Goal: Information Seeking & Learning: Check status

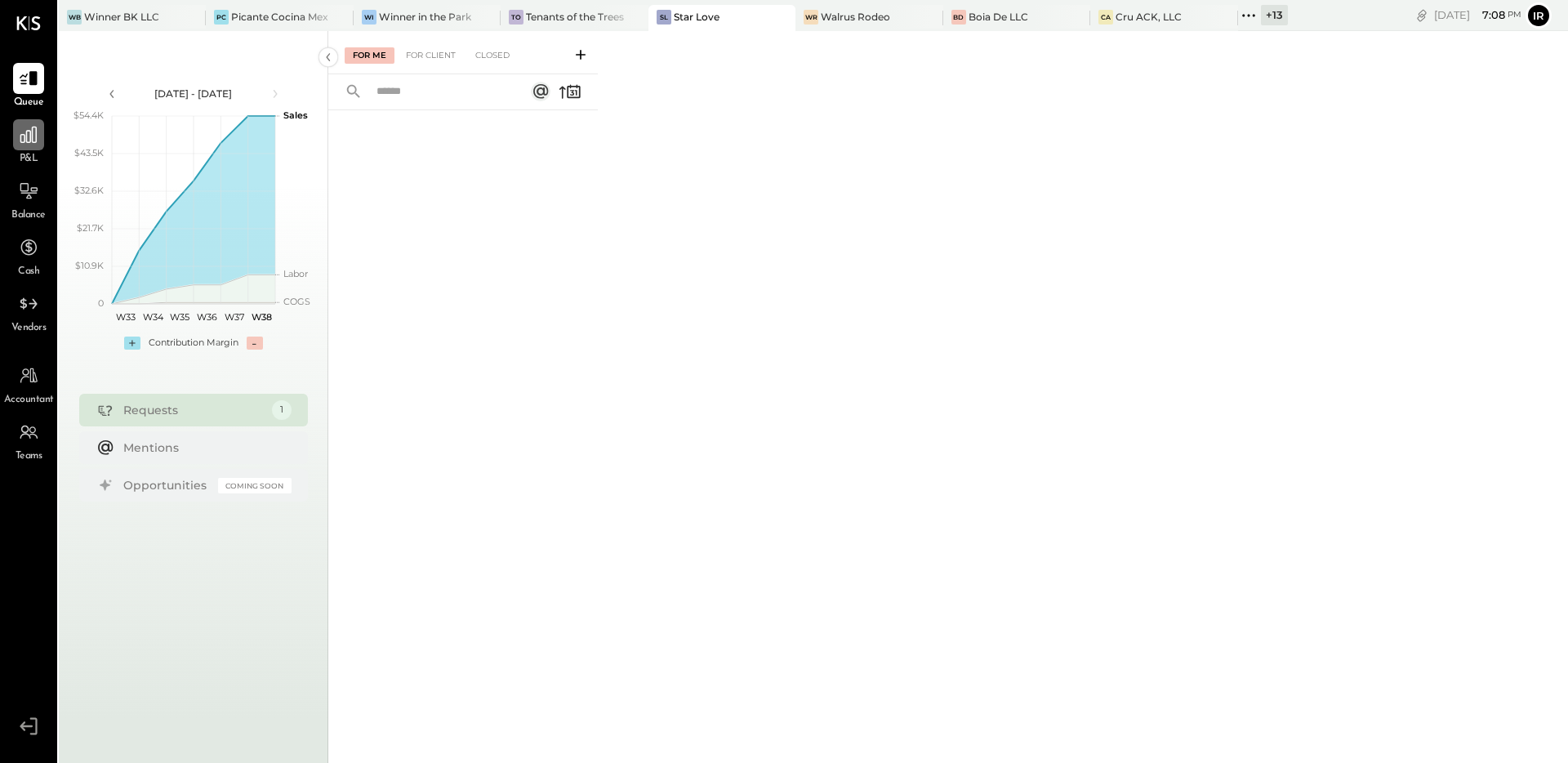
click at [23, 134] on icon at bounding box center [29, 134] width 16 height 16
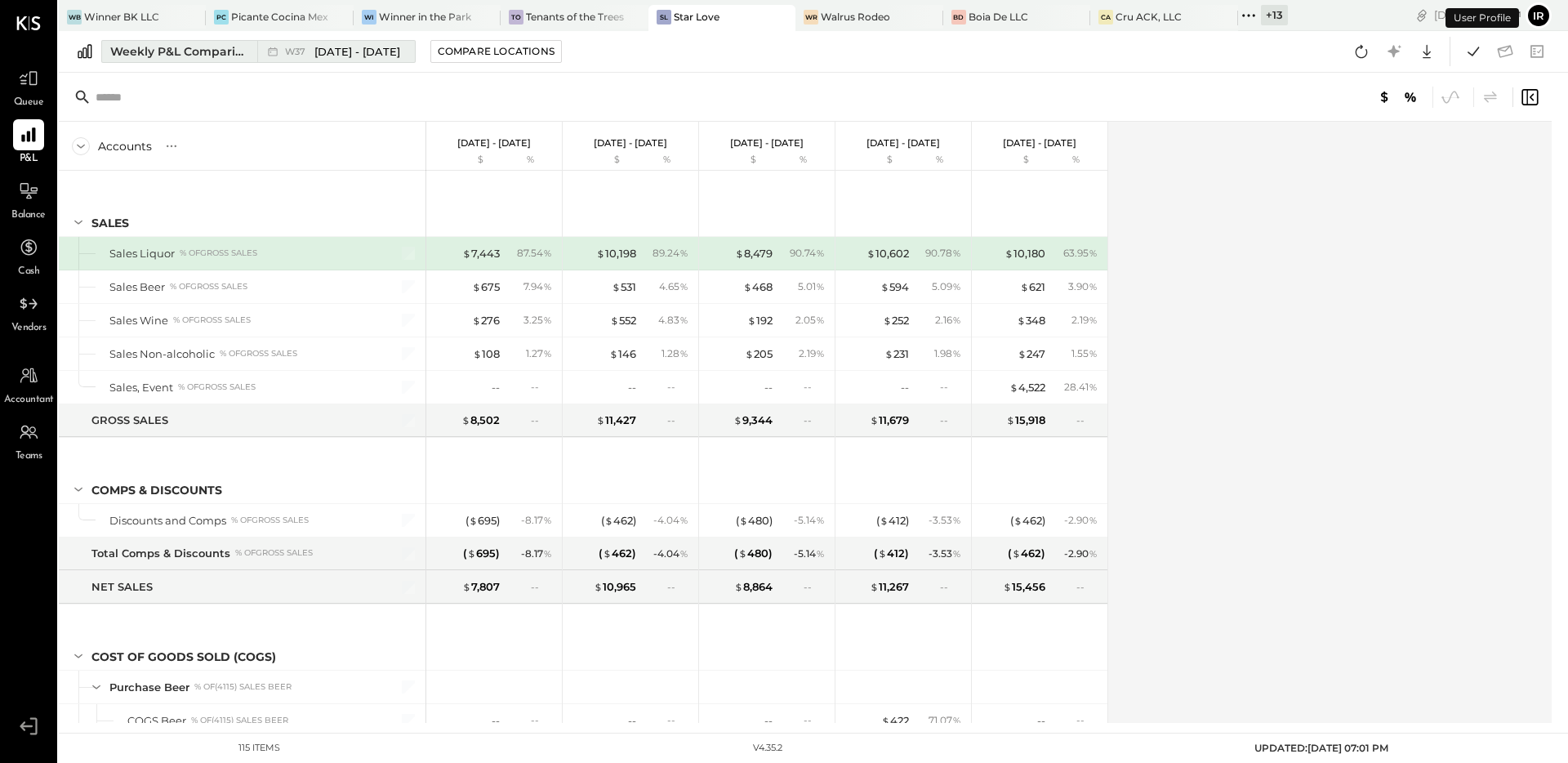
click at [227, 51] on div "Weekly P&L Comparison" at bounding box center [178, 51] width 137 height 16
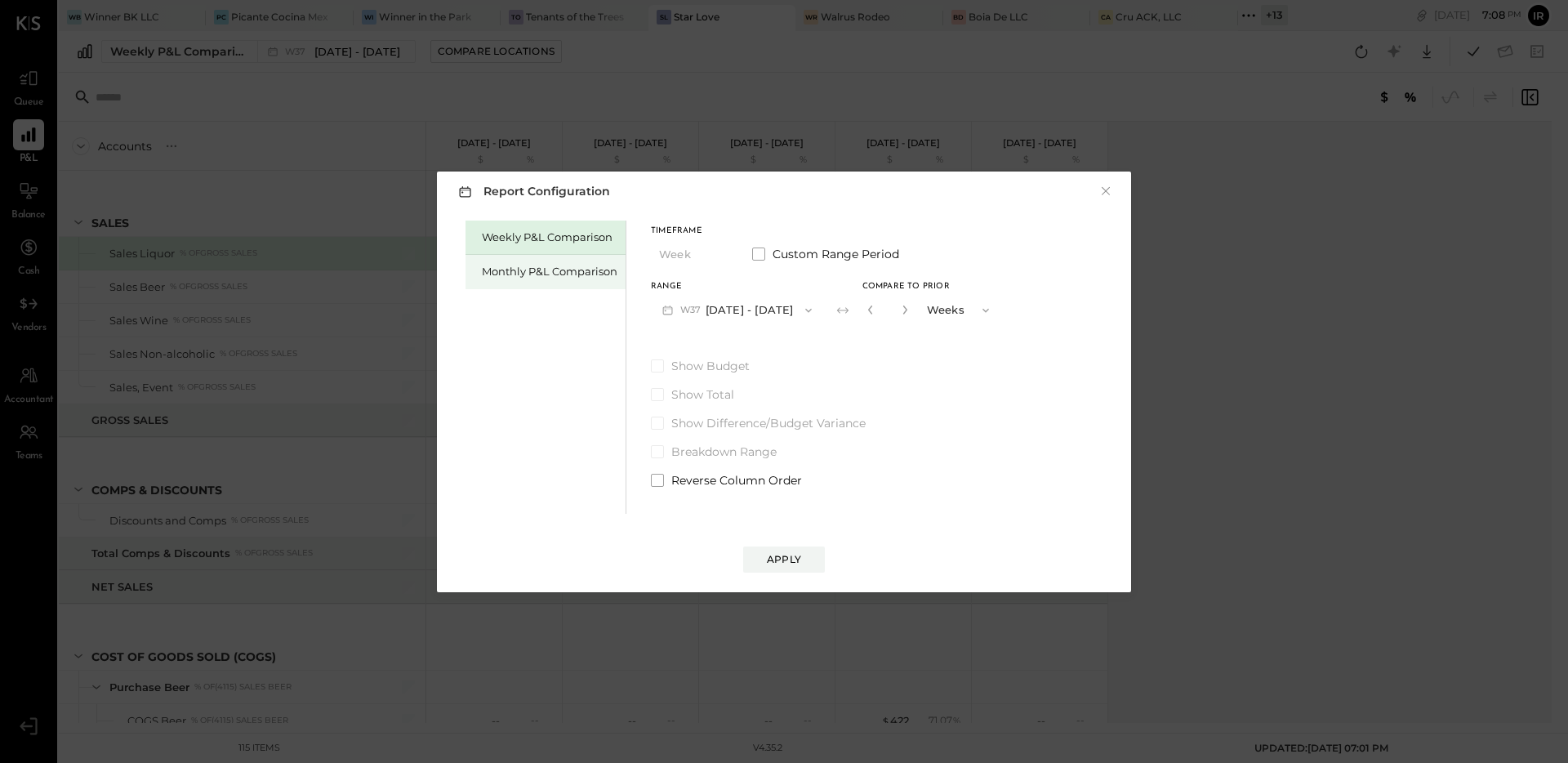
click at [533, 276] on div "Monthly P&L Comparison" at bounding box center [549, 271] width 135 height 15
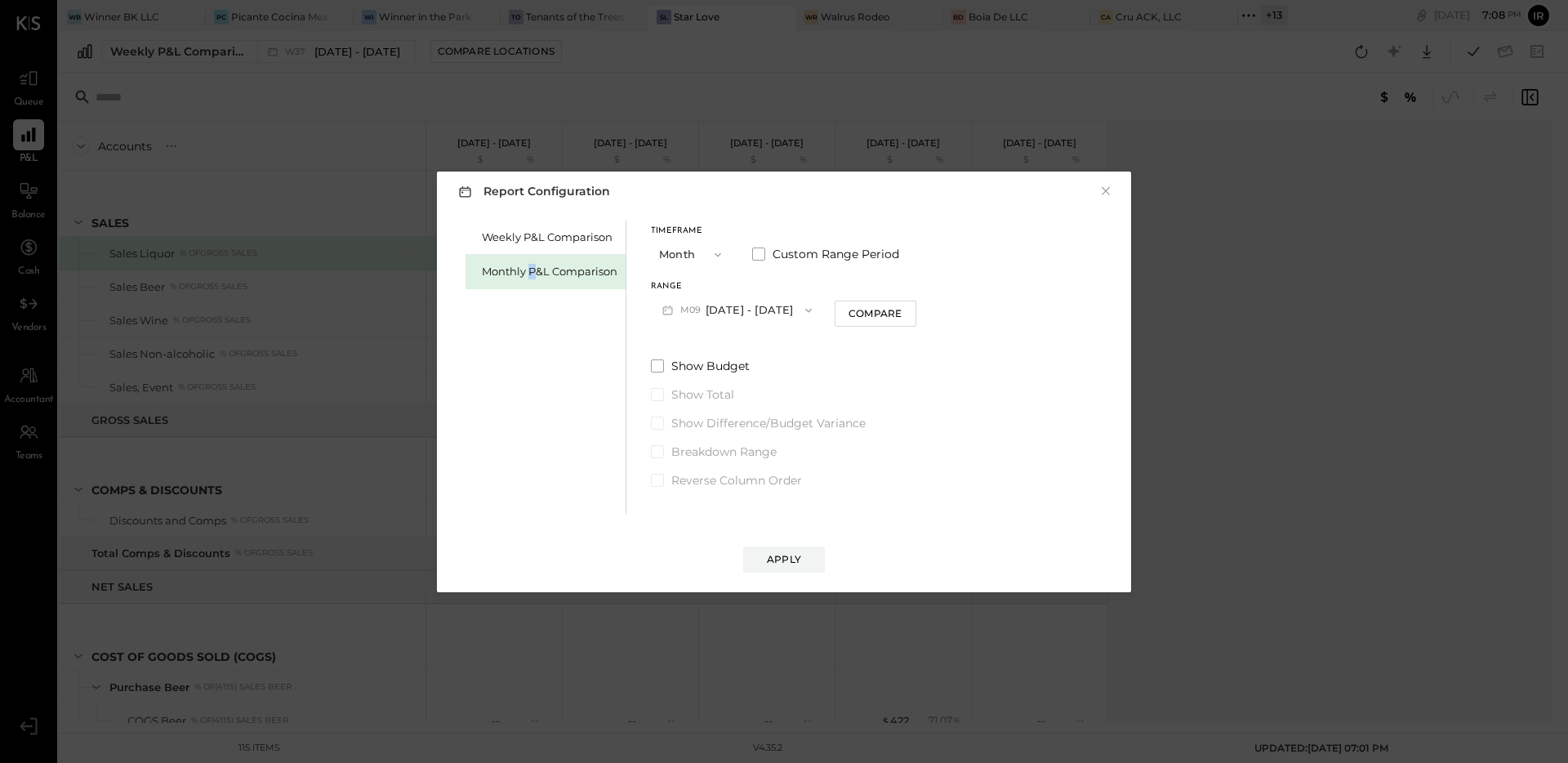
click at [721, 305] on button "M09 Sep 1 - 30, 2025" at bounding box center [737, 310] width 172 height 30
click at [727, 353] on div "M08 Aug 1 - 31, 2025" at bounding box center [745, 347] width 186 height 34
click at [851, 322] on button "Compare" at bounding box center [875, 313] width 81 height 26
click at [901, 310] on icon "button" at bounding box center [904, 309] width 10 height 10
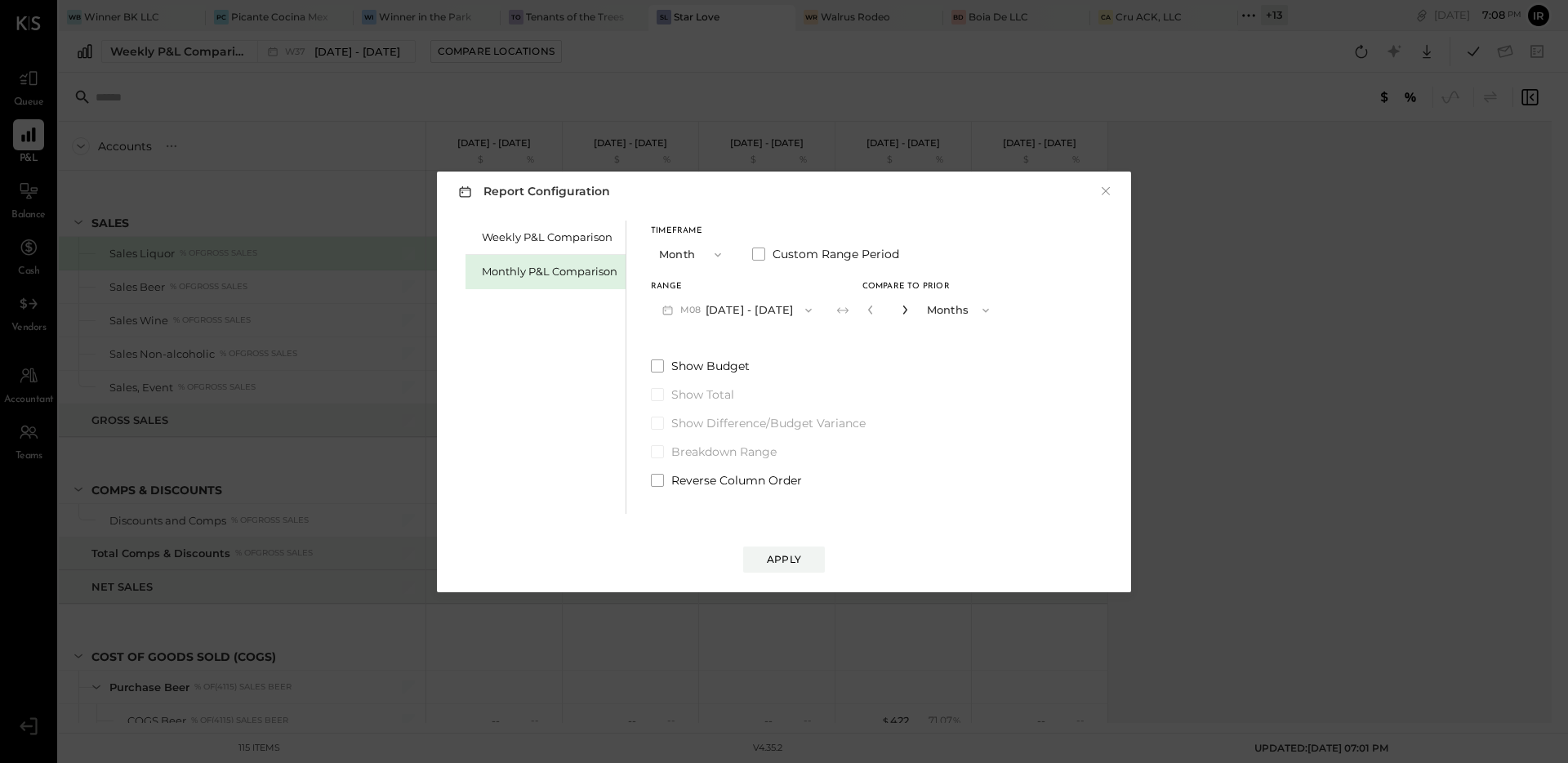
type input "*"
click at [793, 556] on div "Apply" at bounding box center [784, 560] width 34 height 14
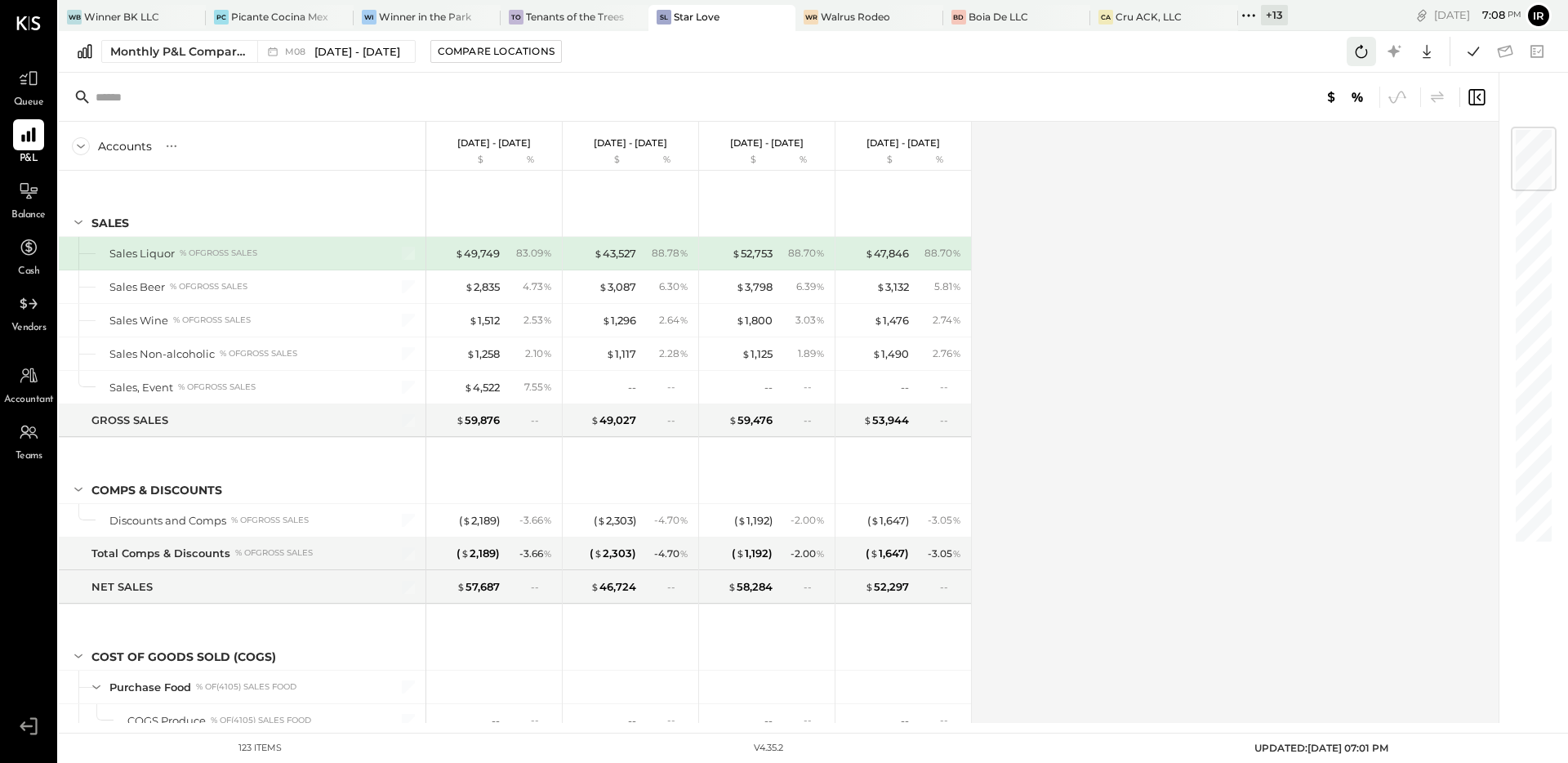
click at [1356, 56] on icon at bounding box center [1362, 52] width 21 height 21
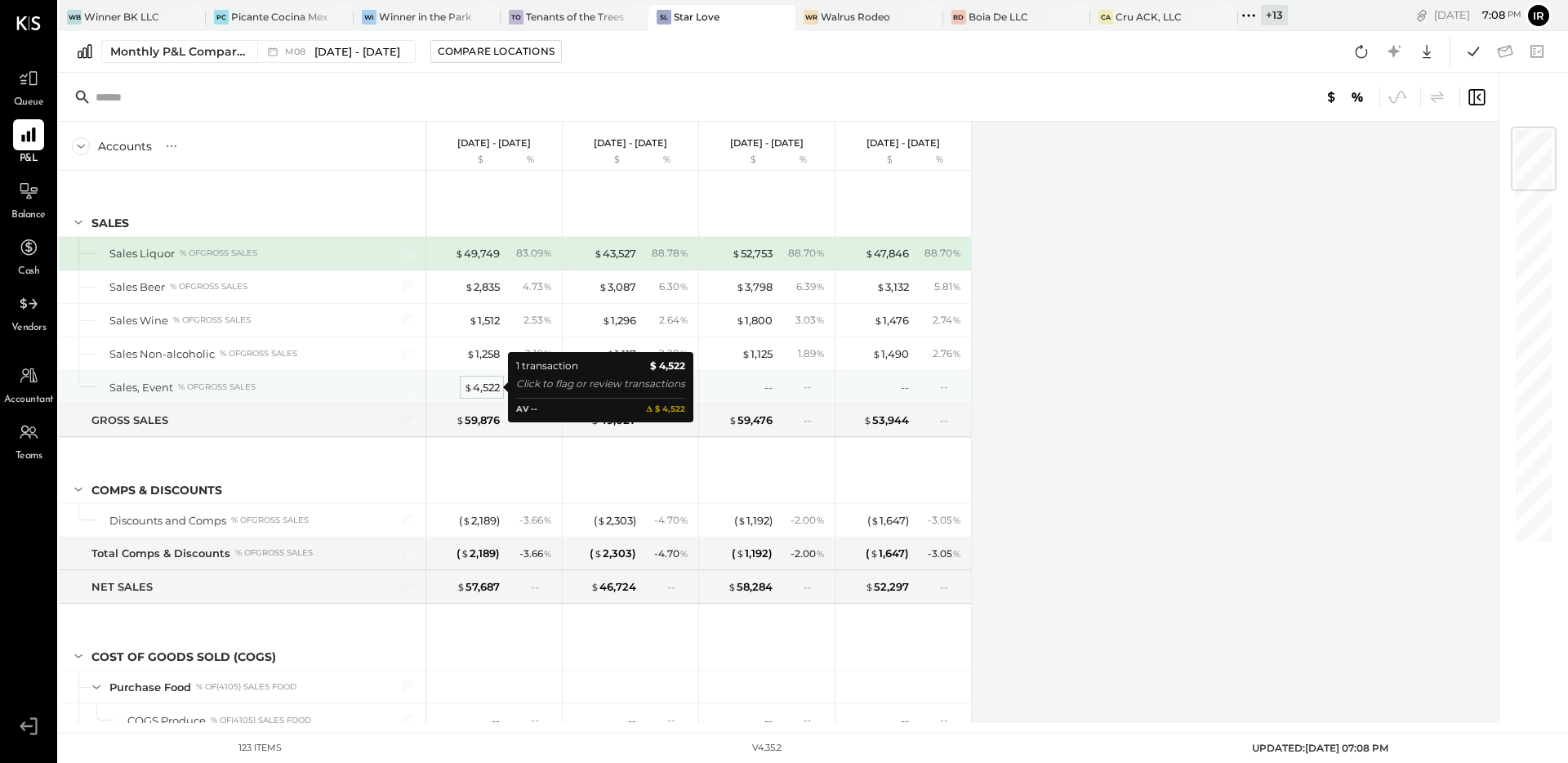
click at [487, 385] on div "$ 4,522" at bounding box center [482, 387] width 36 height 15
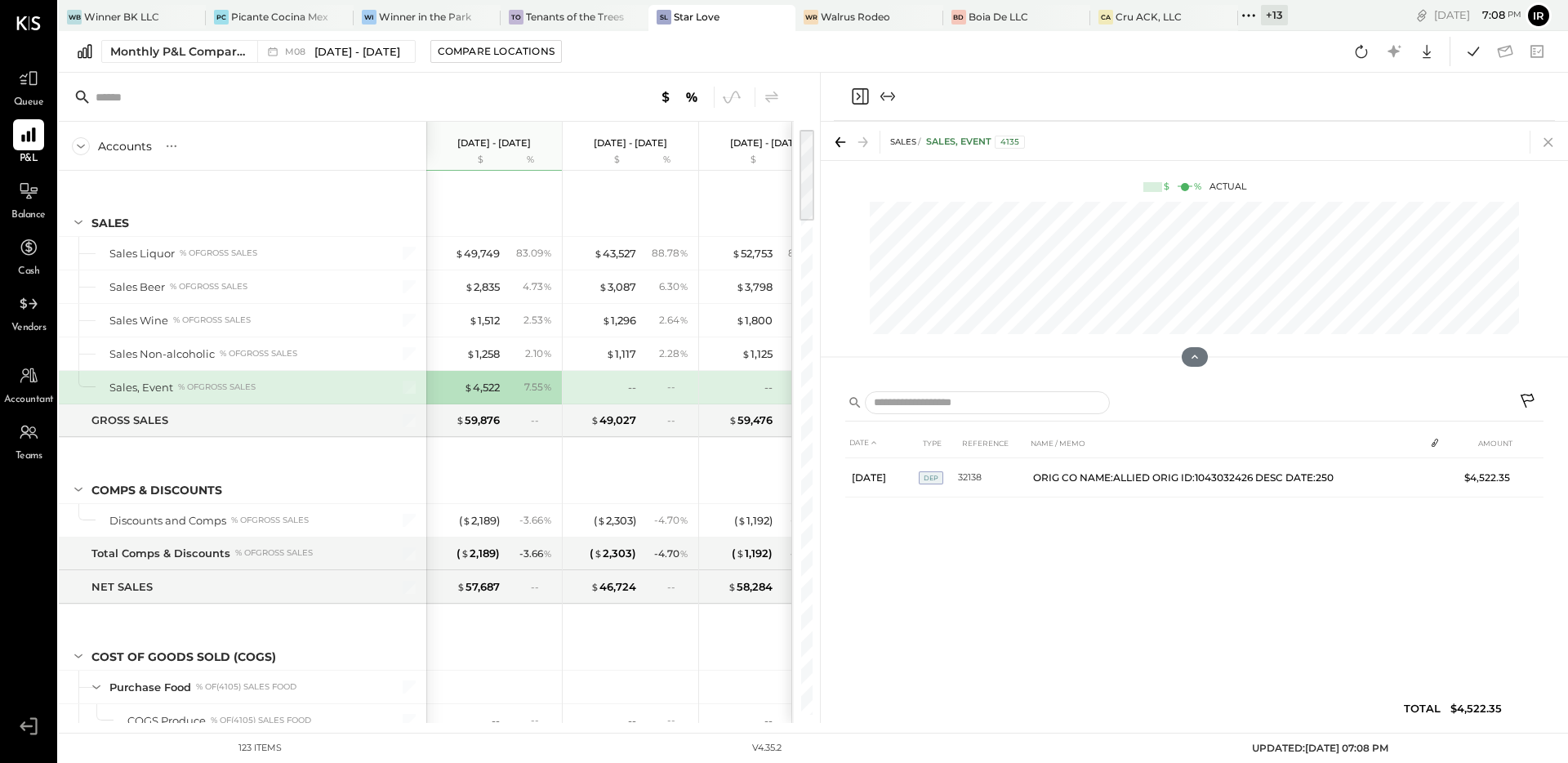
click at [1547, 134] on icon at bounding box center [1549, 142] width 23 height 23
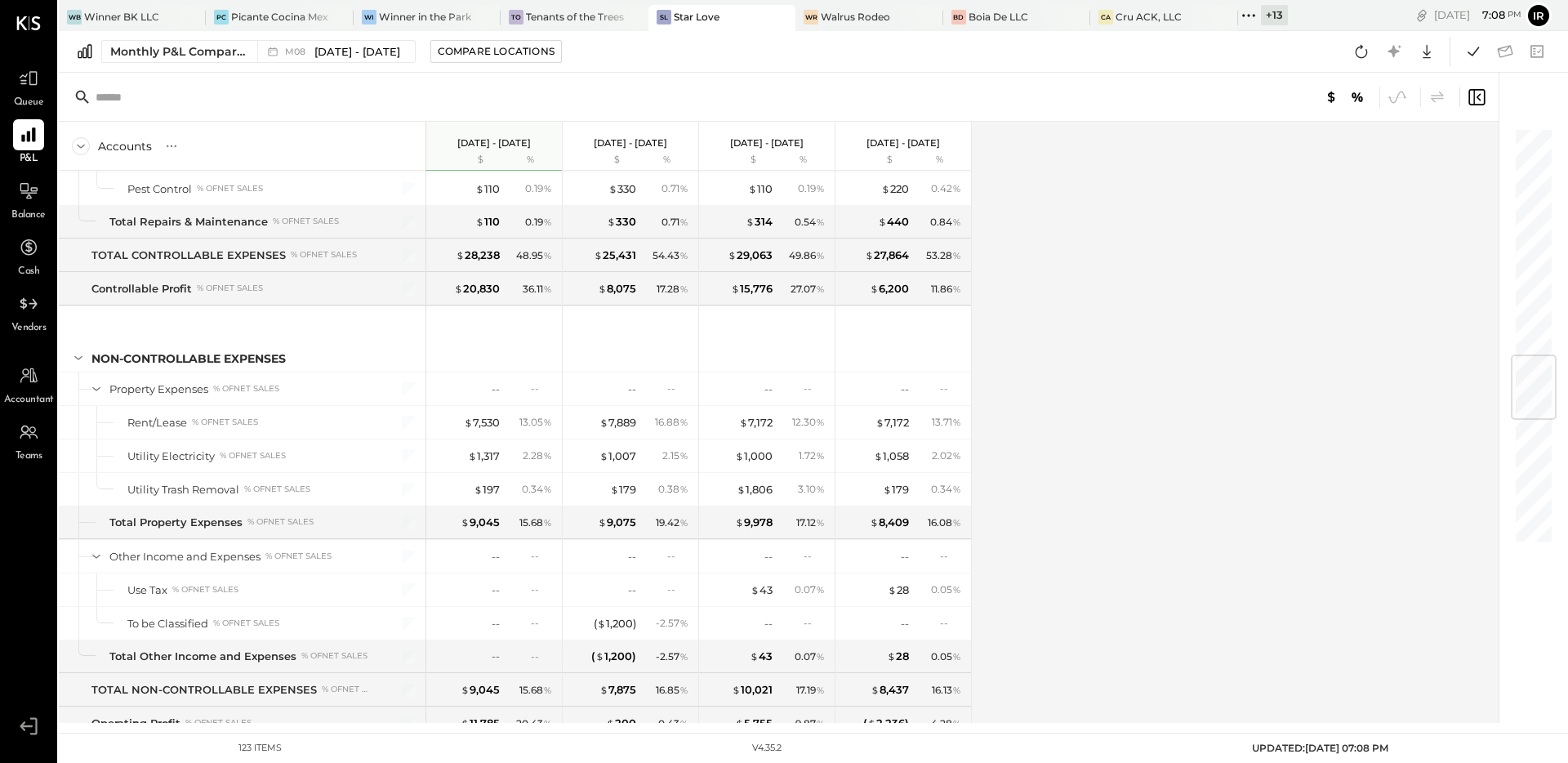
scroll to position [2998, 0]
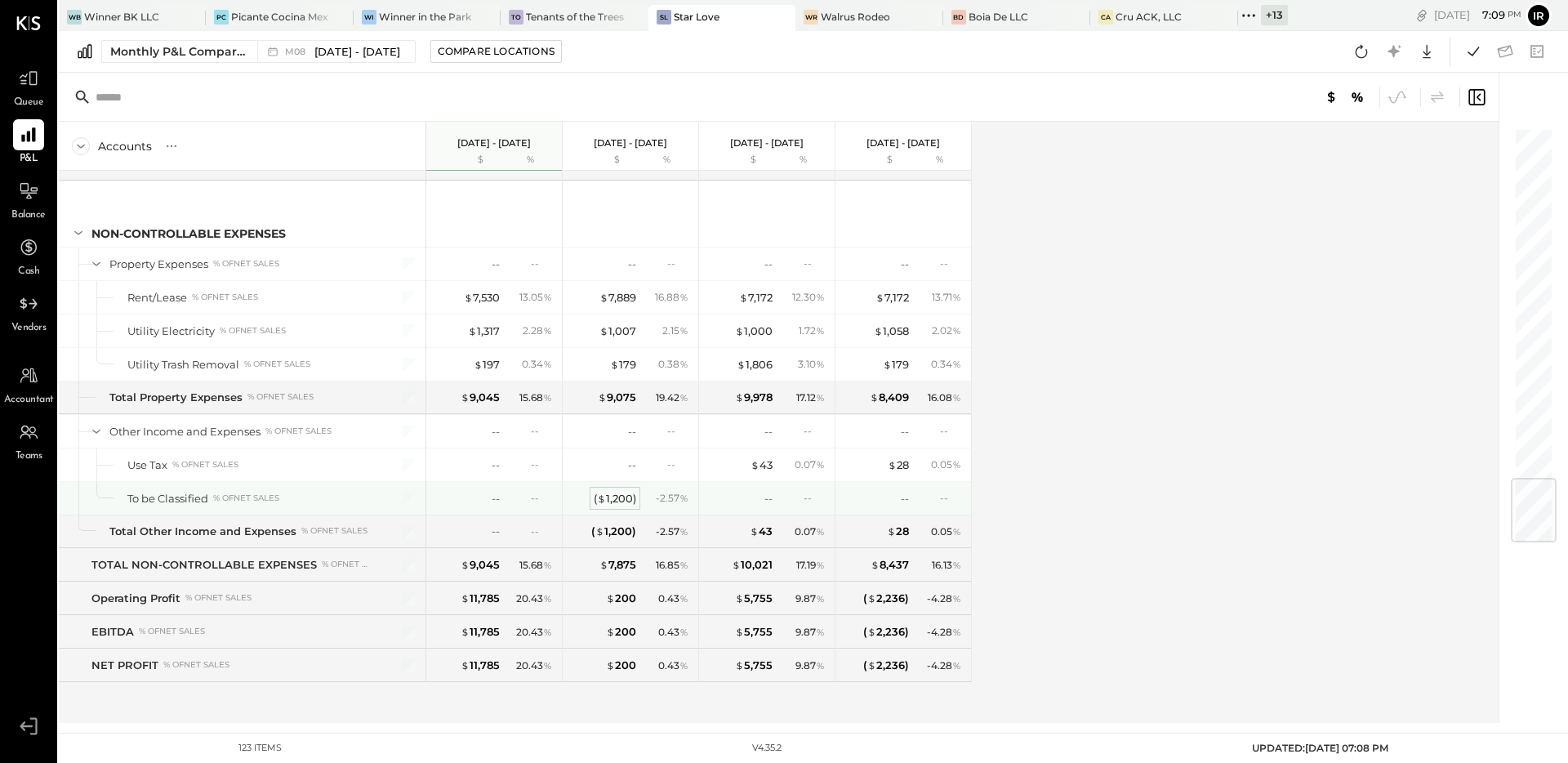
click at [610, 501] on div "( $ 1,200 )" at bounding box center [614, 498] width 42 height 15
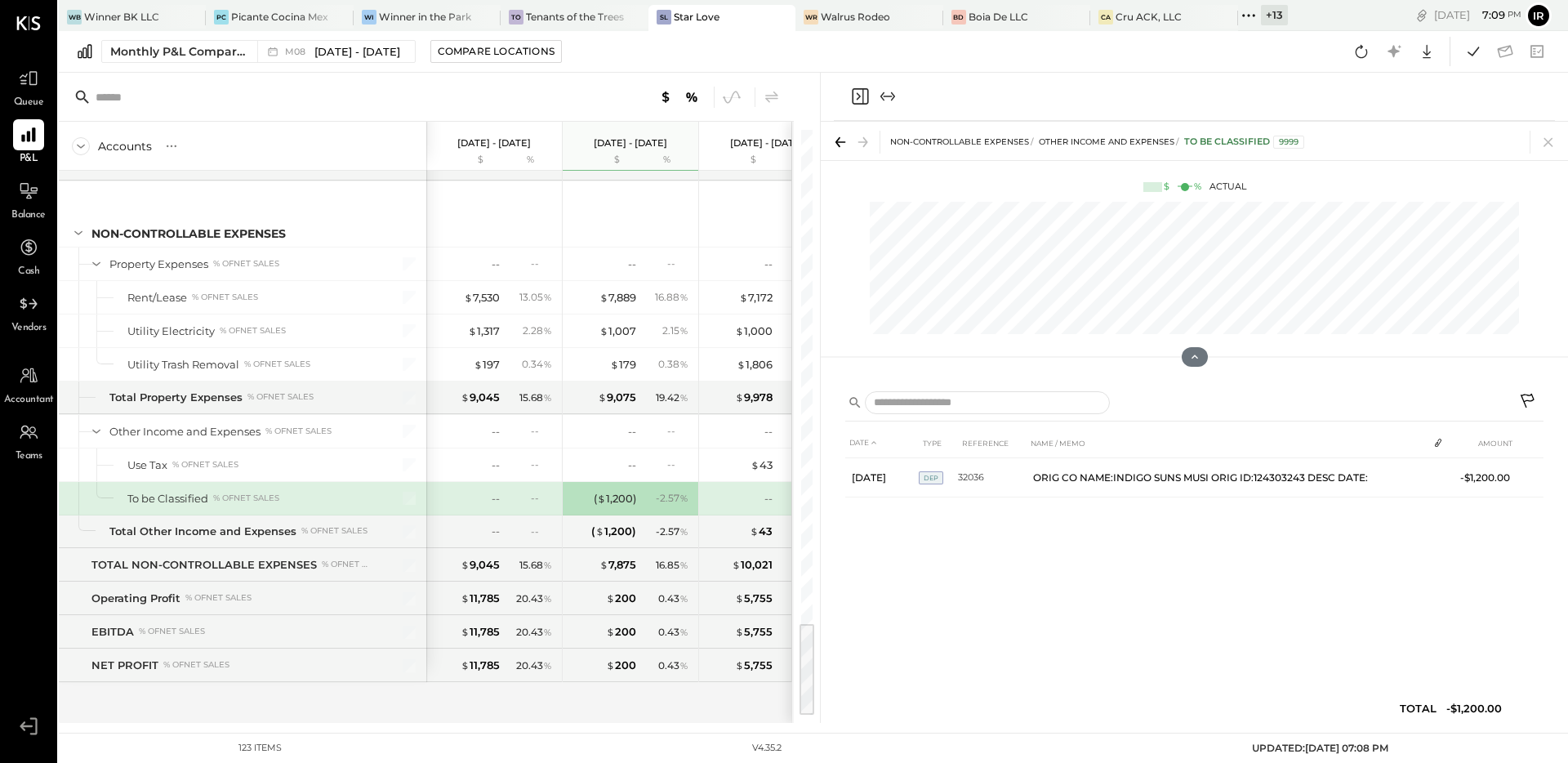
click at [855, 93] on icon "Close panel" at bounding box center [861, 97] width 20 height 20
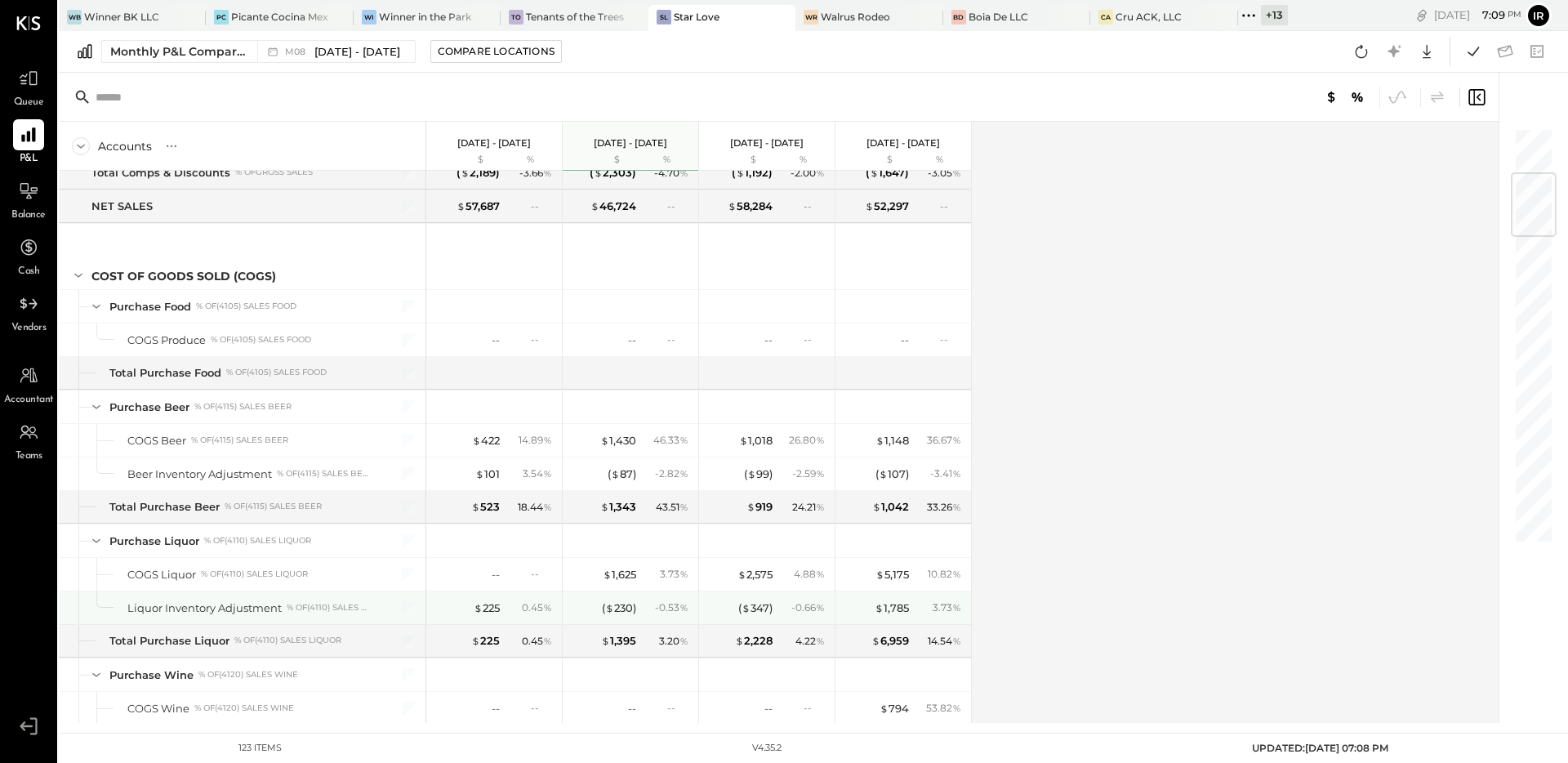
scroll to position [390, 0]
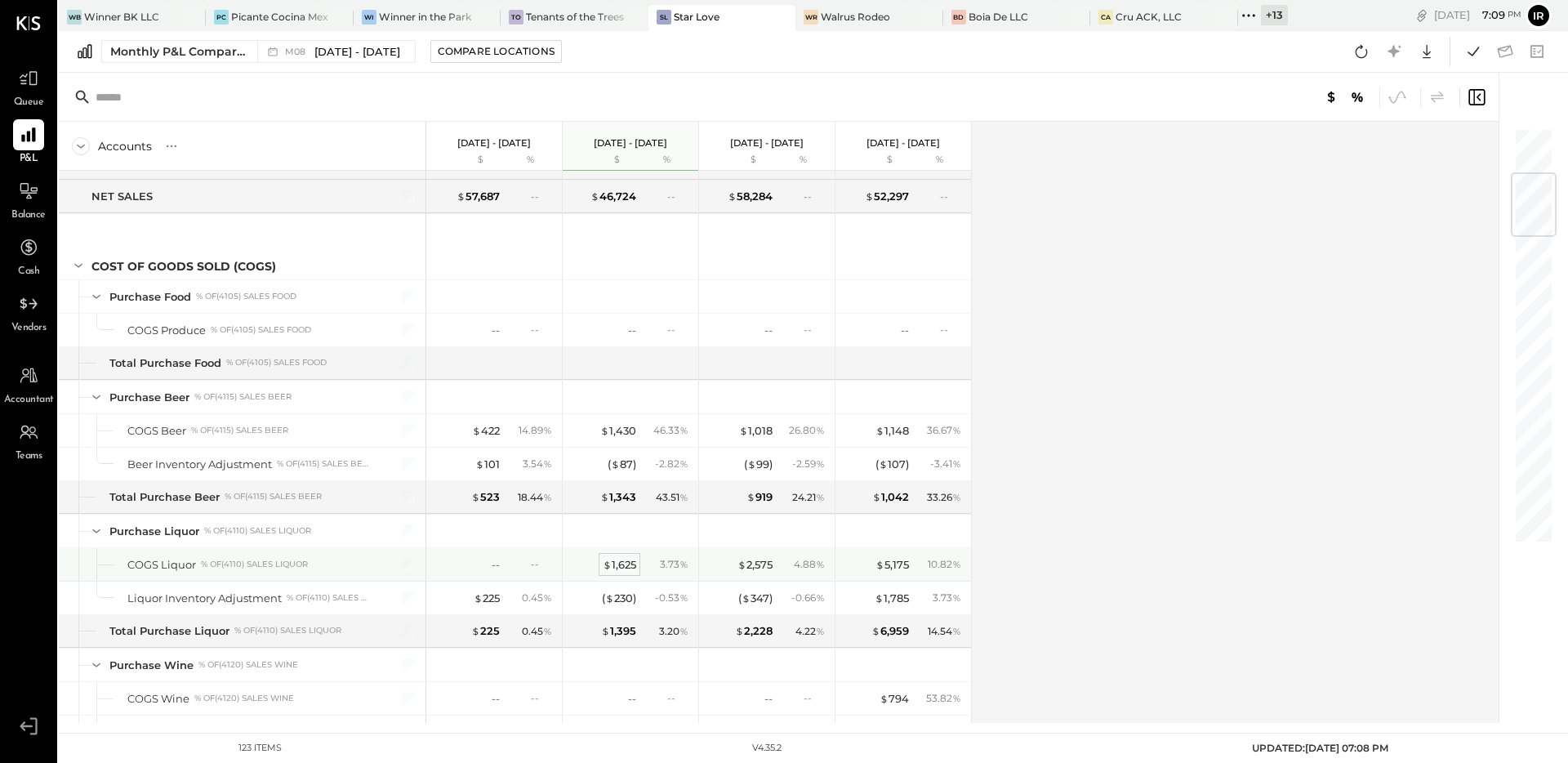
click at [618, 563] on div "$ 1,625" at bounding box center [619, 564] width 33 height 15
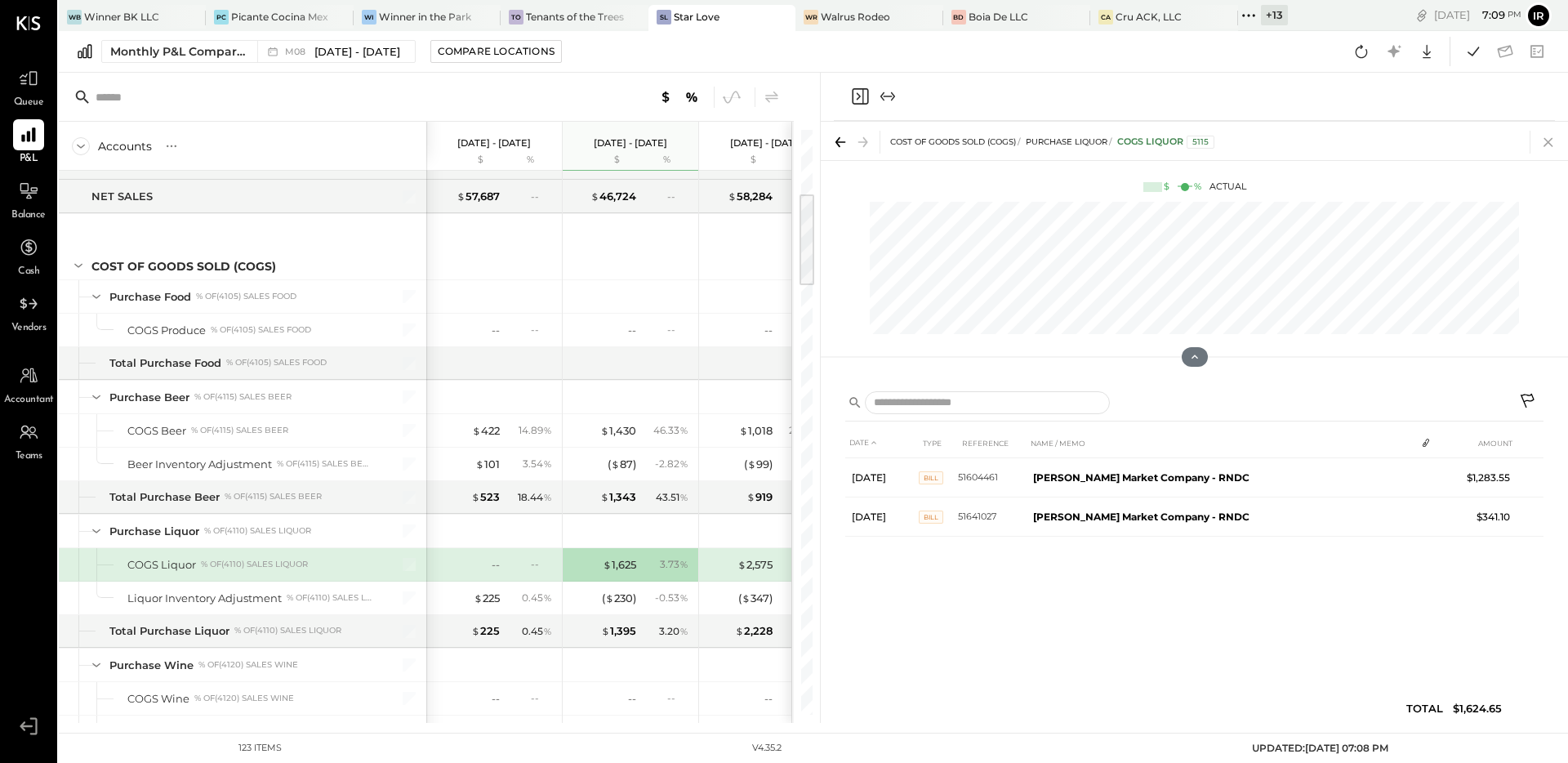
click at [1553, 136] on icon at bounding box center [1549, 142] width 23 height 23
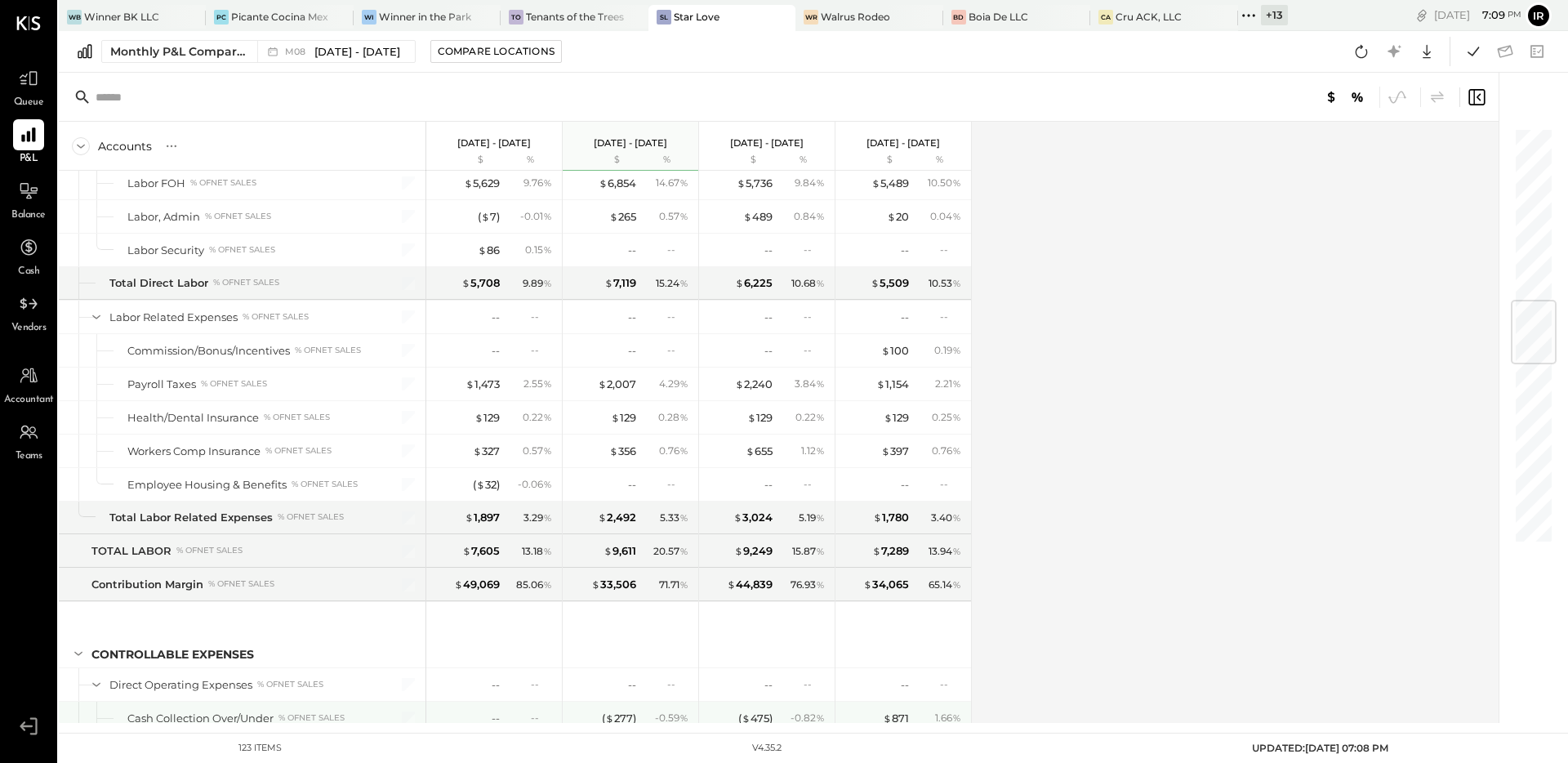
scroll to position [1558, 0]
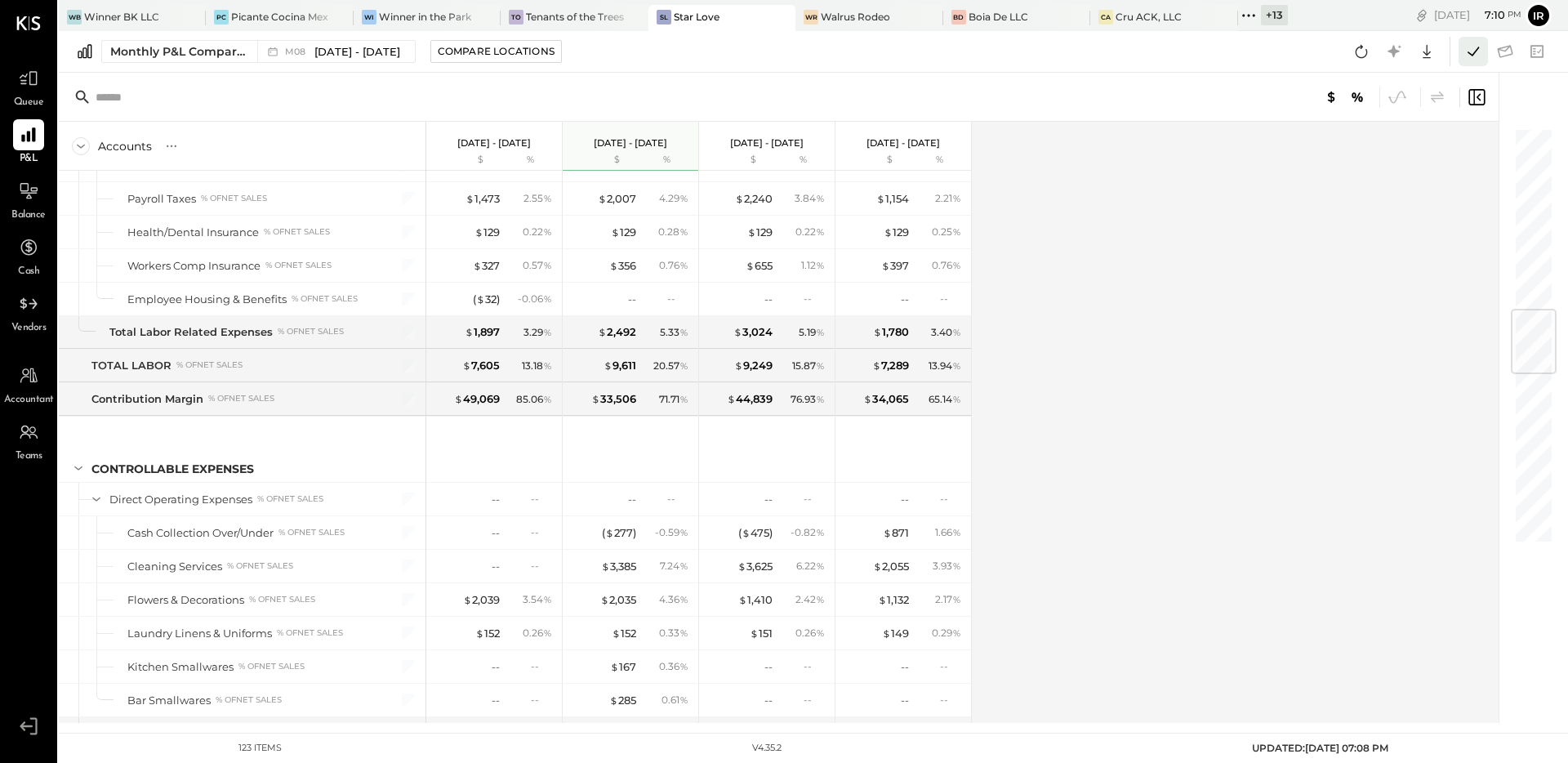
click at [1464, 50] on icon at bounding box center [1474, 52] width 21 height 21
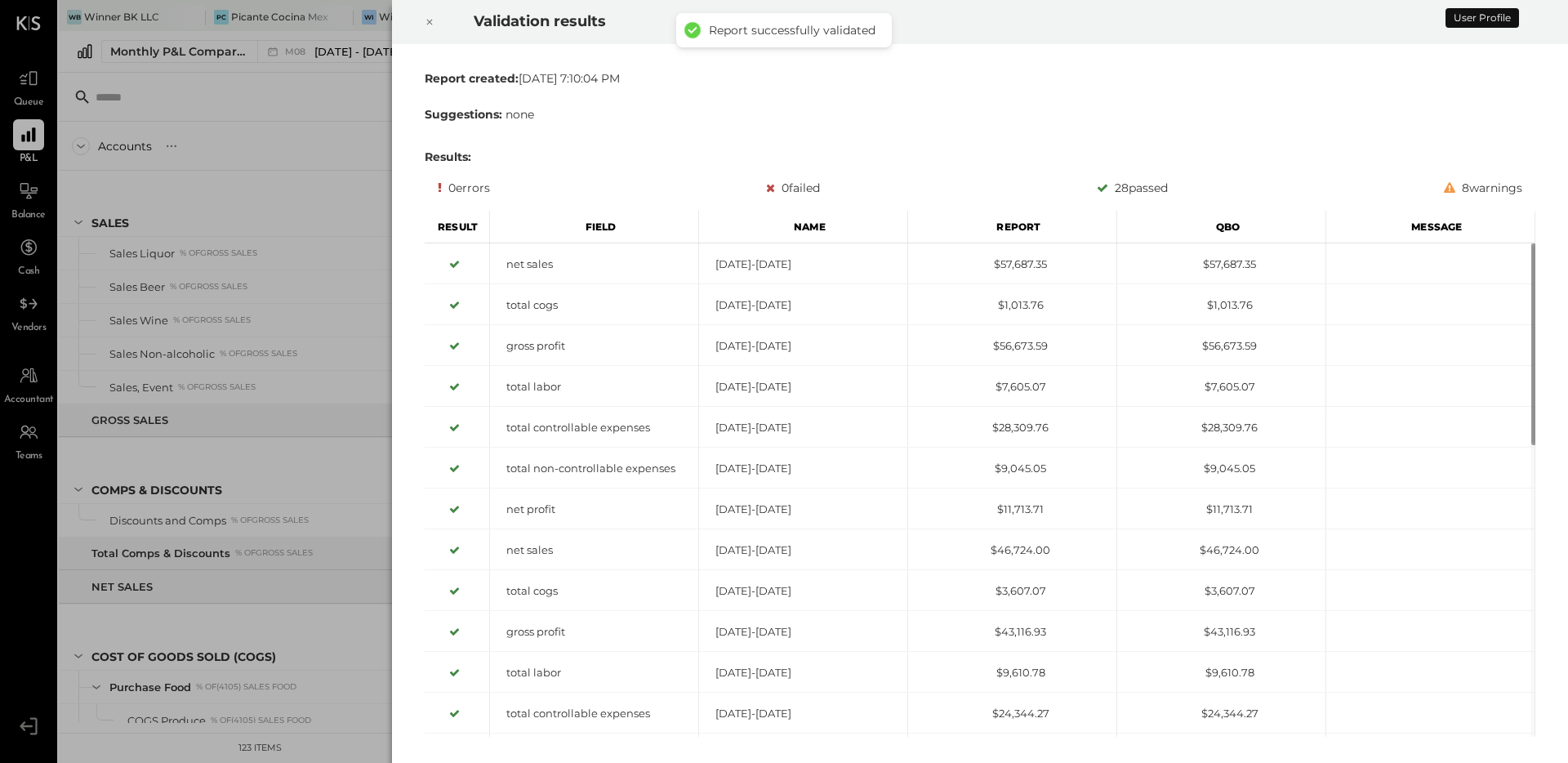
scroll to position [492, 0]
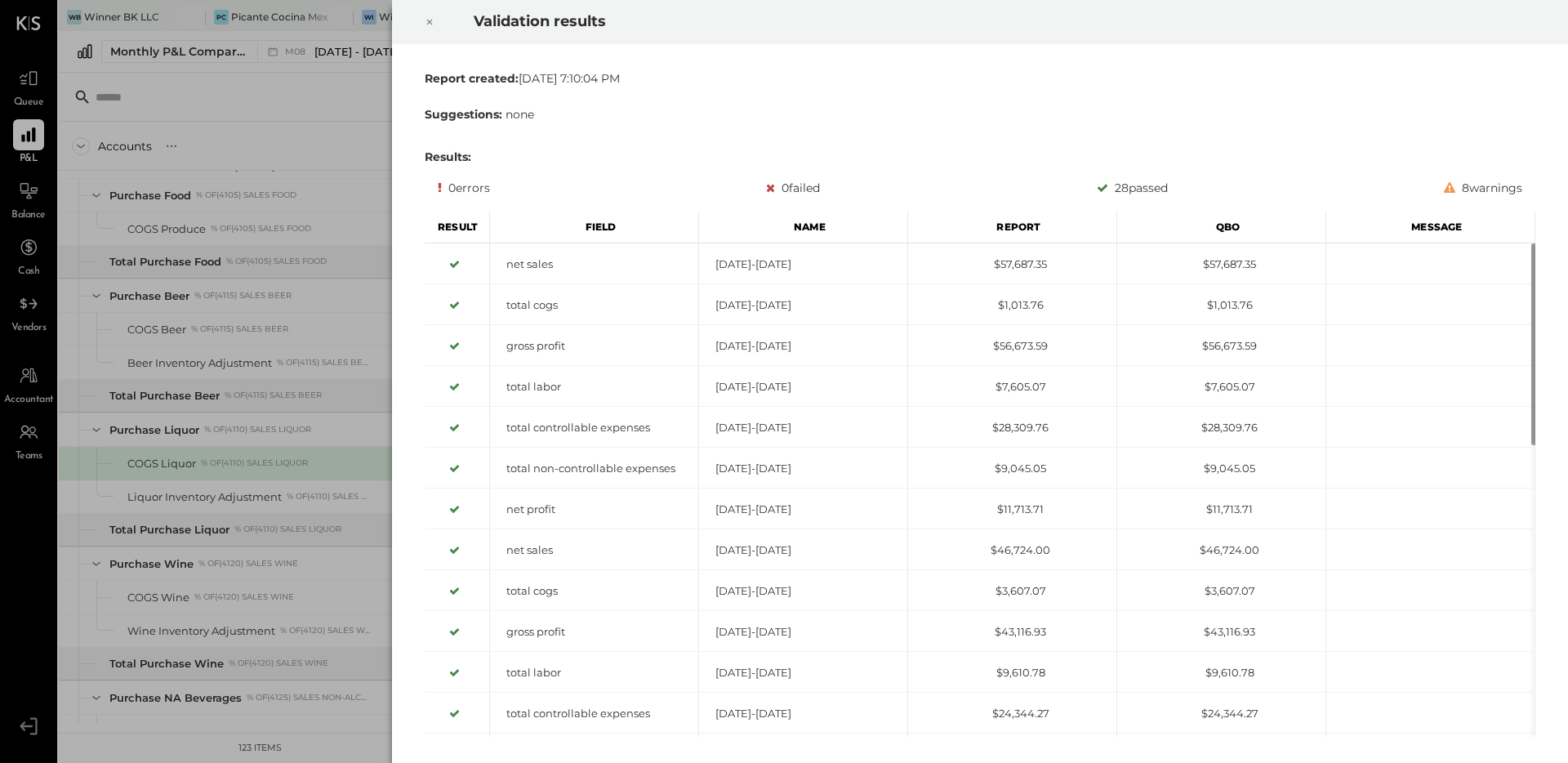
click at [427, 21] on icon at bounding box center [430, 22] width 5 height 5
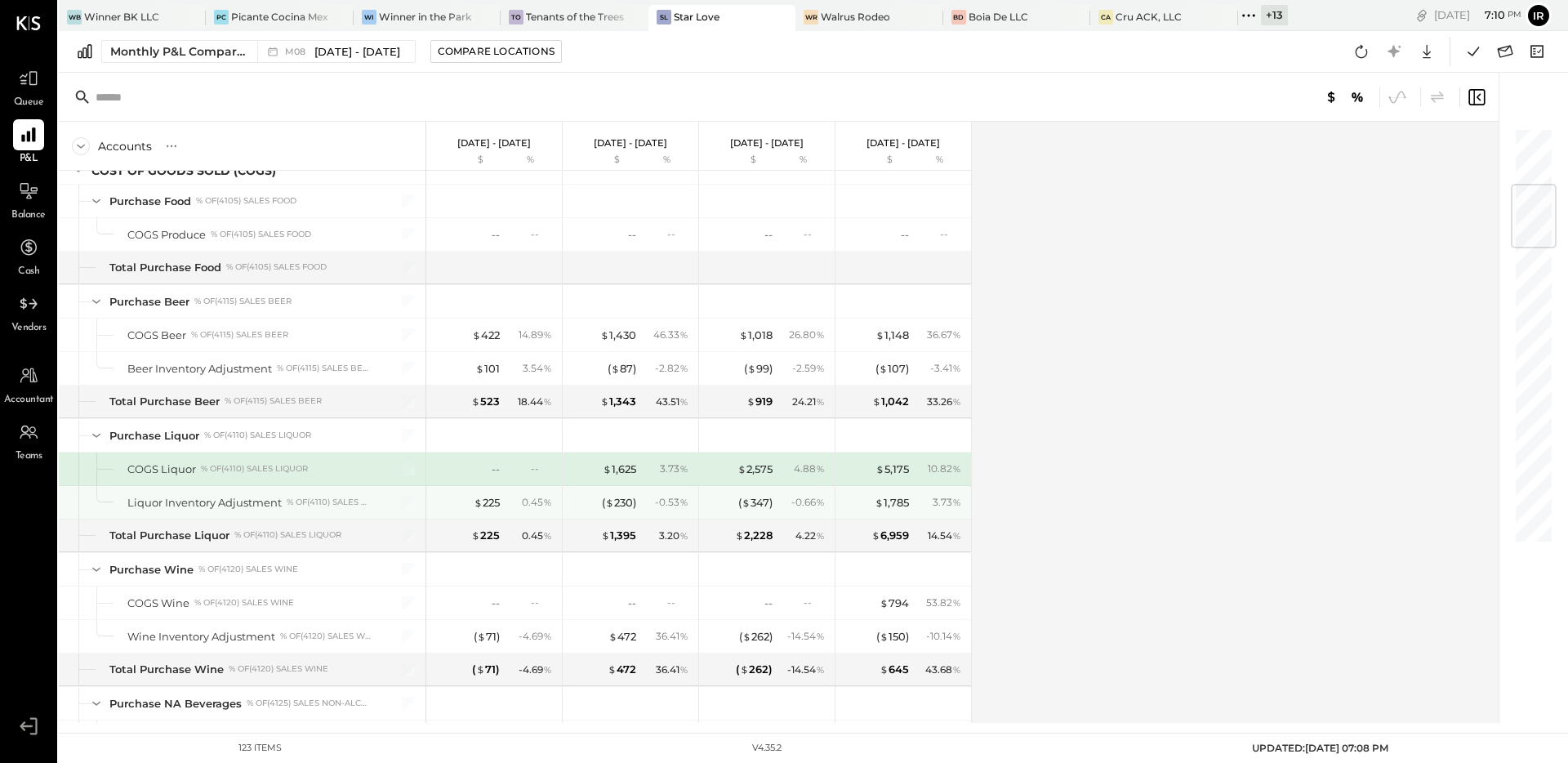
scroll to position [476, 0]
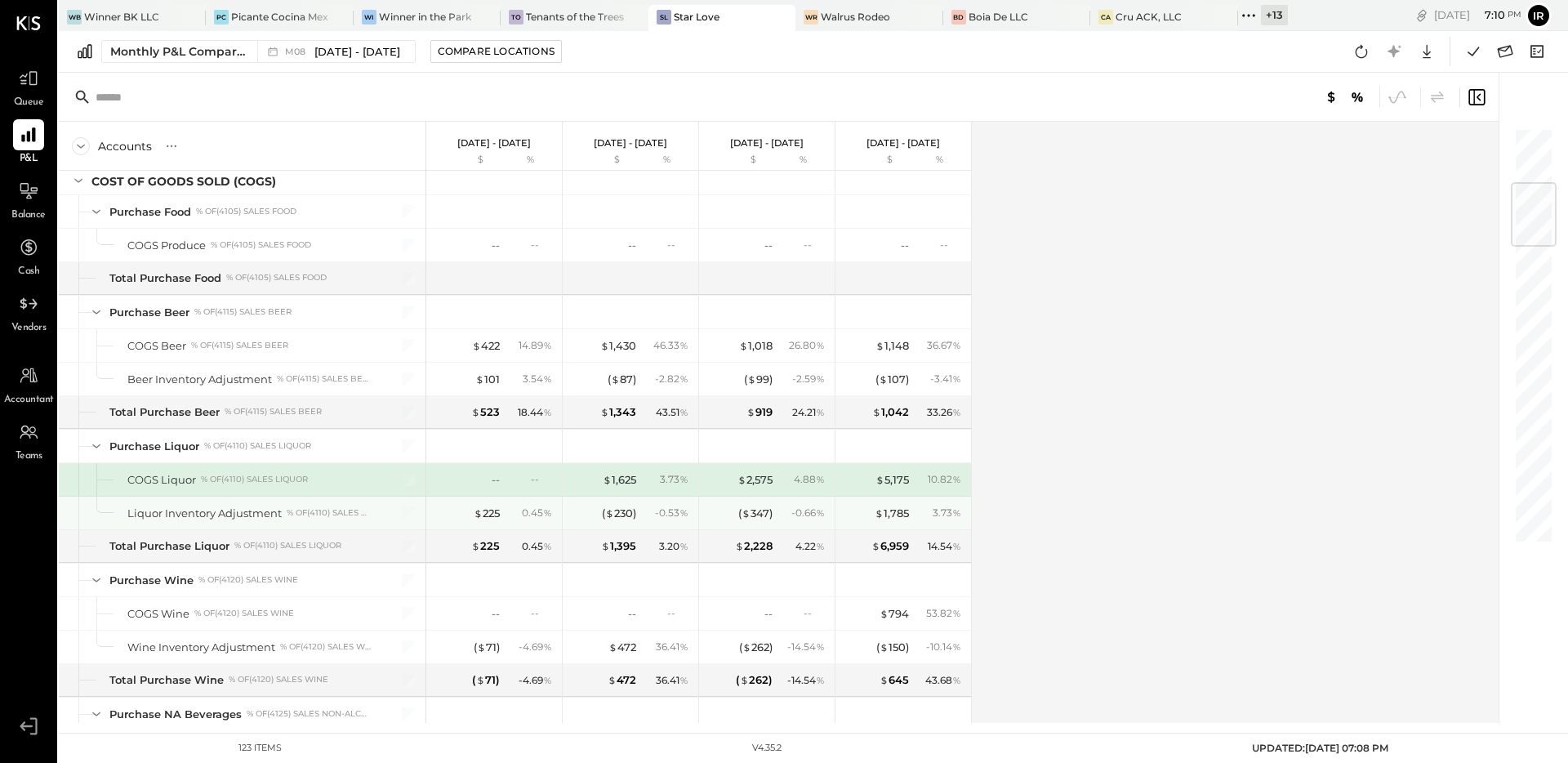
drag, startPoint x: 493, startPoint y: 512, endPoint x: 494, endPoint y: 522, distance: 10.0
click at [494, 512] on div "$ 225" at bounding box center [486, 513] width 26 height 15
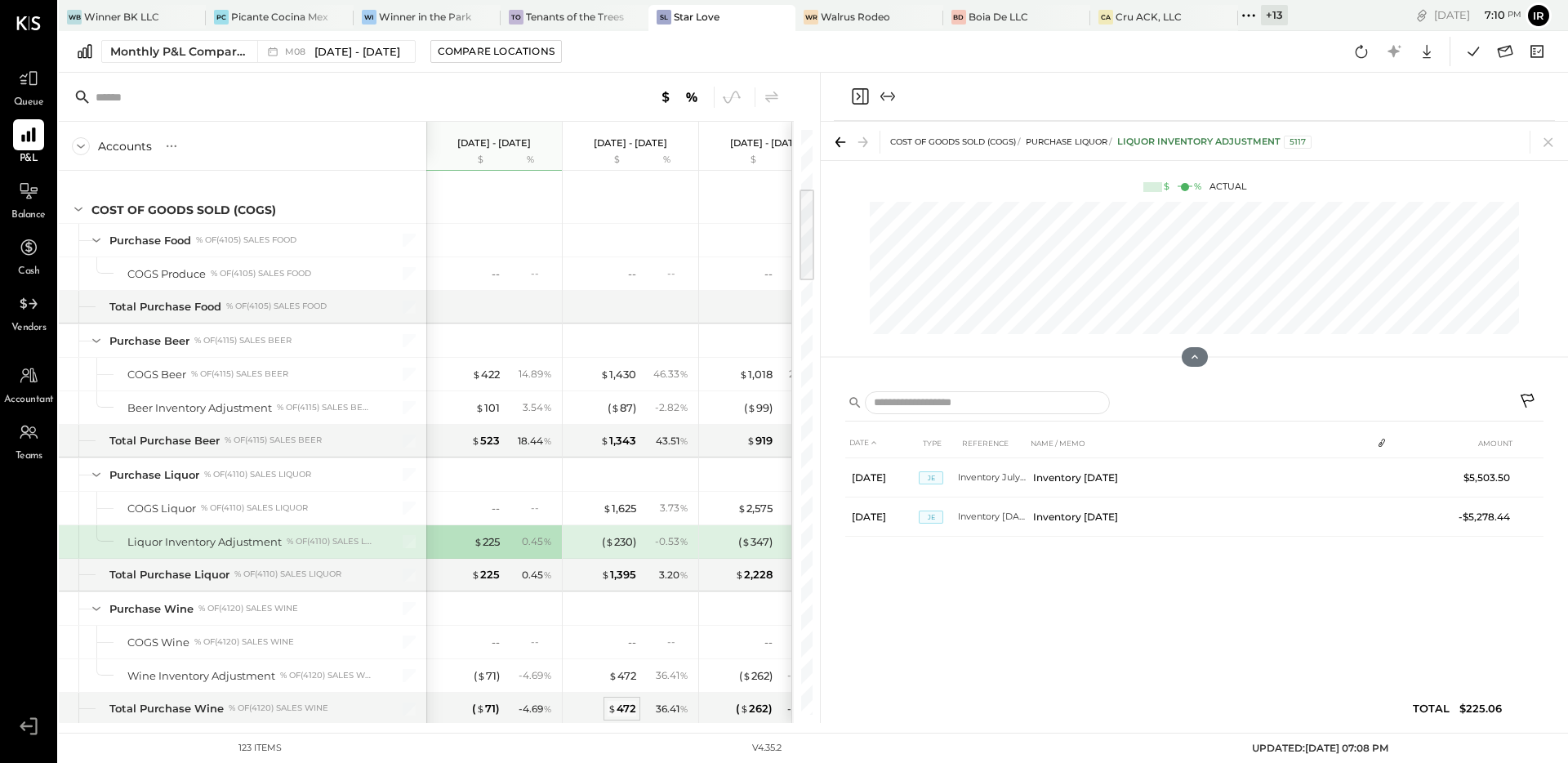
scroll to position [363, 0]
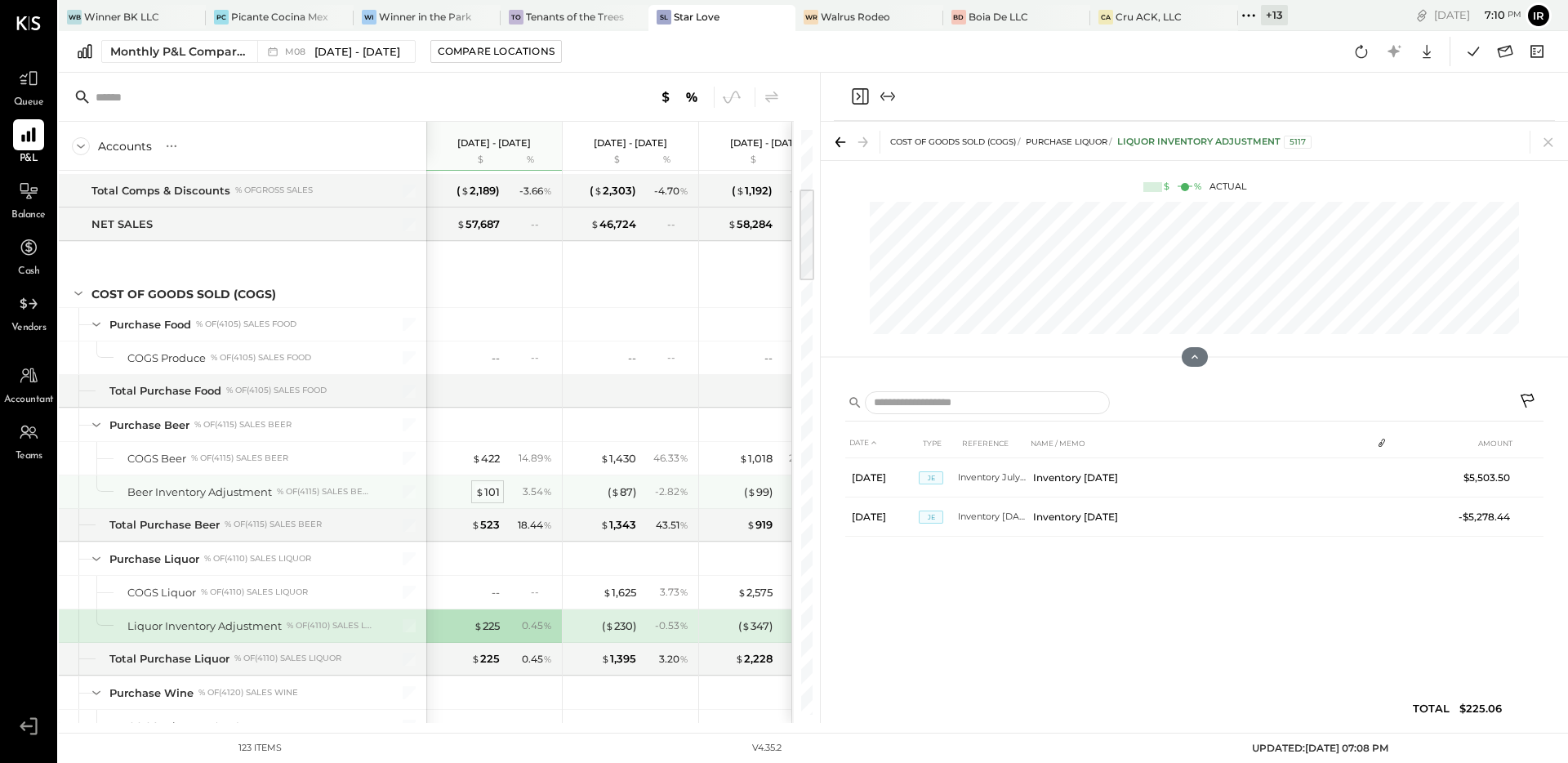
click at [489, 486] on div "$ 101" at bounding box center [487, 492] width 24 height 15
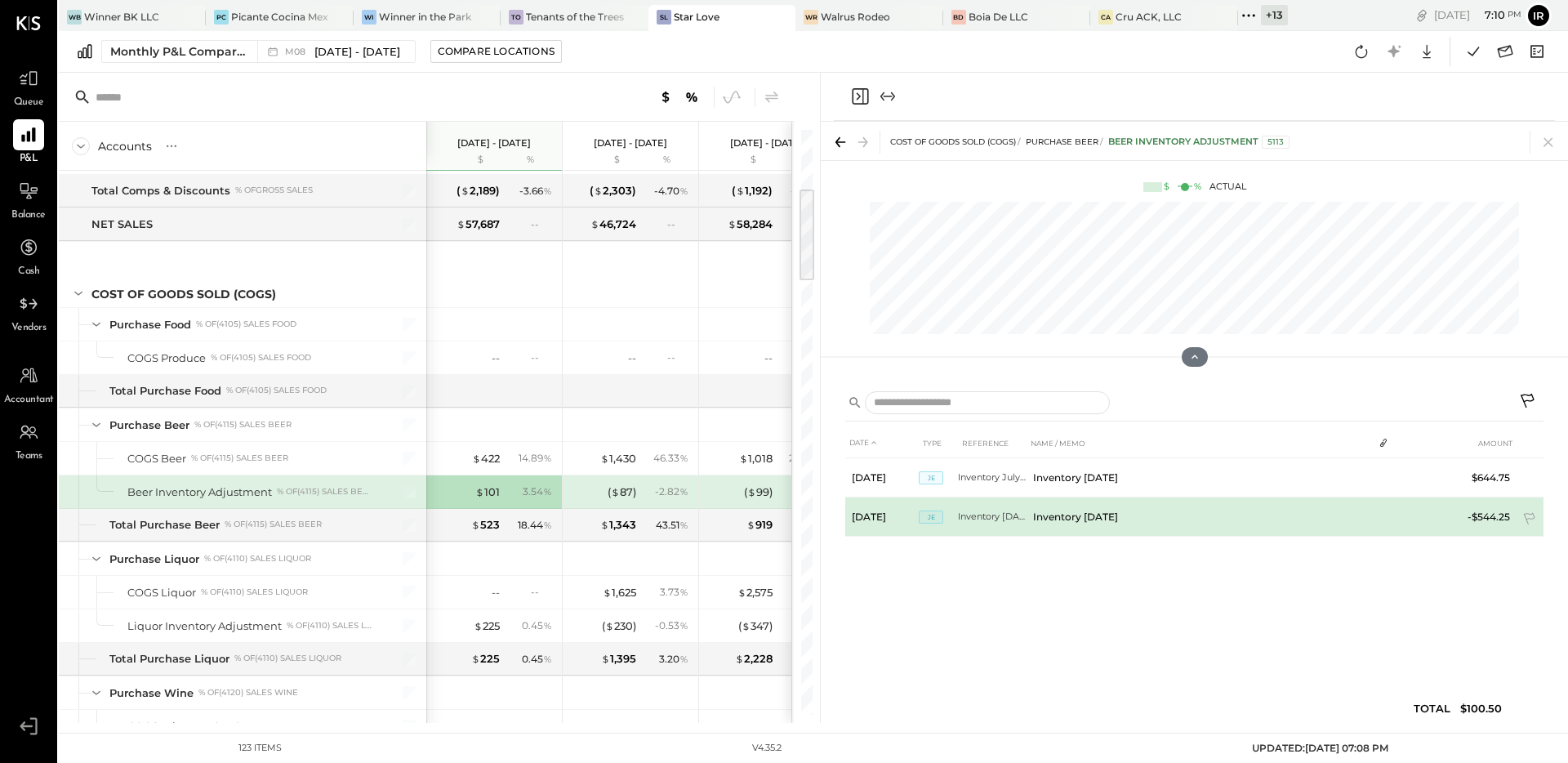
click at [1005, 516] on td "Inventory August 25" at bounding box center [992, 517] width 69 height 39
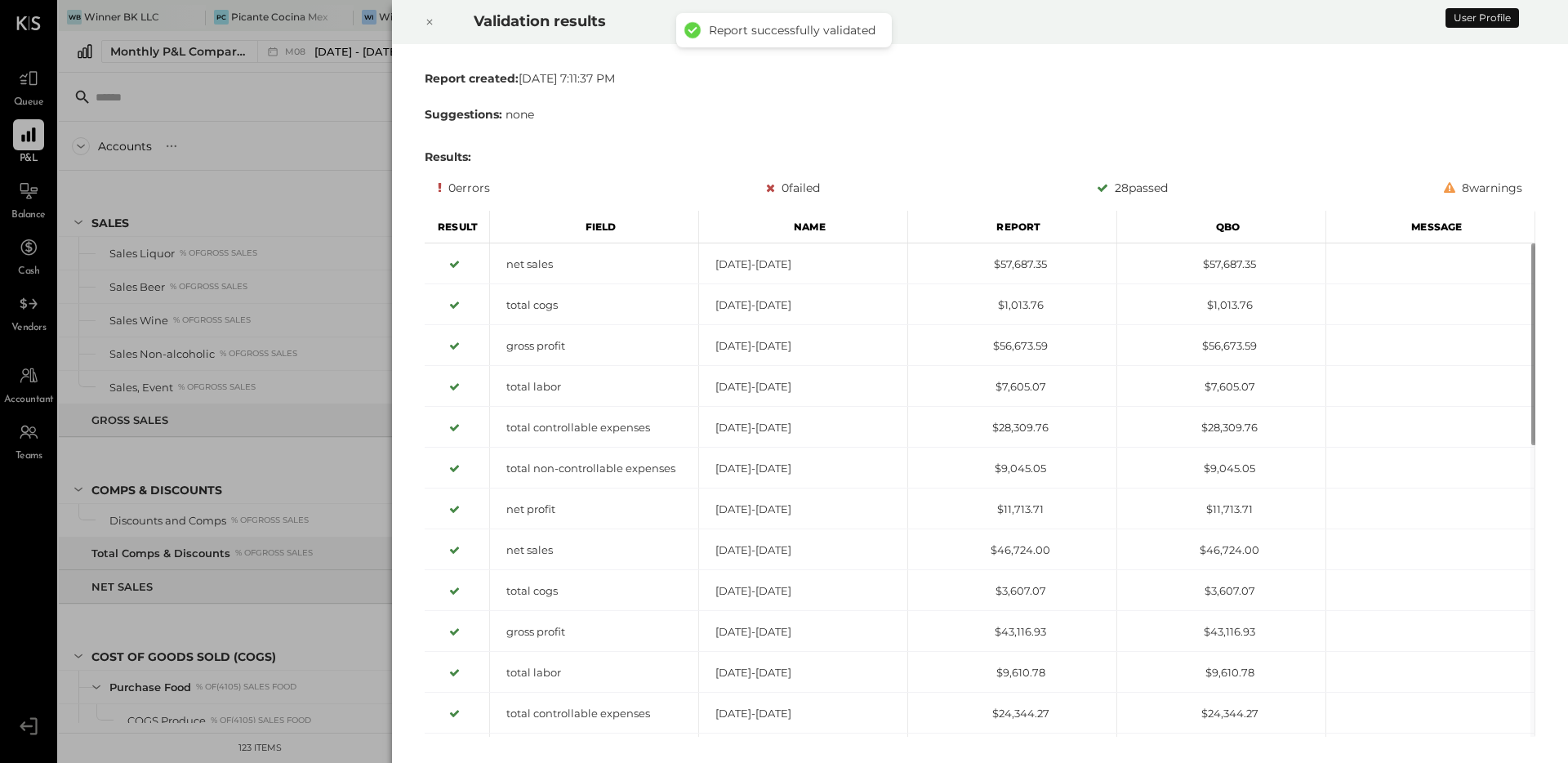
scroll to position [391, 0]
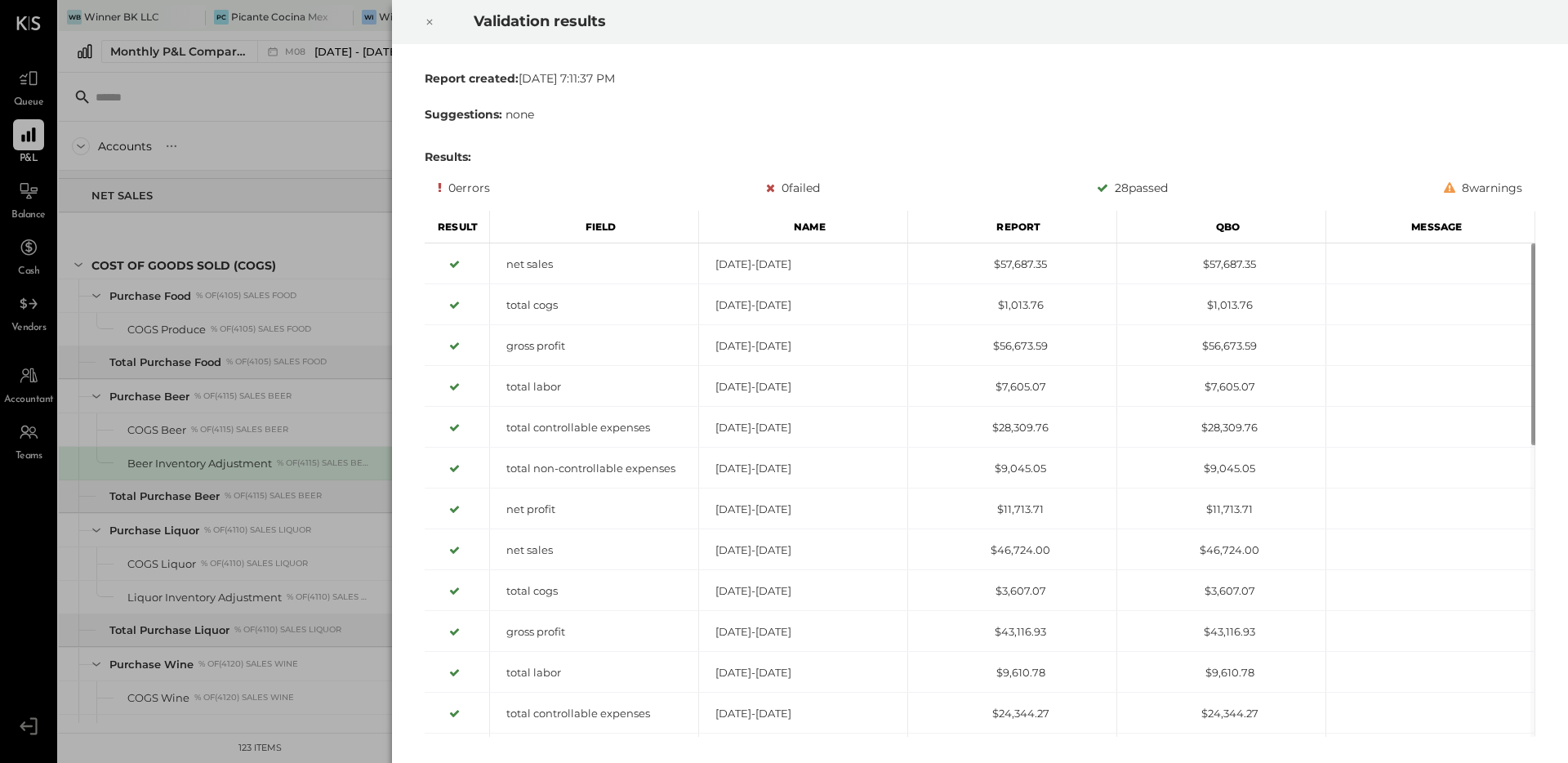
click at [427, 20] on icon at bounding box center [430, 22] width 5 height 5
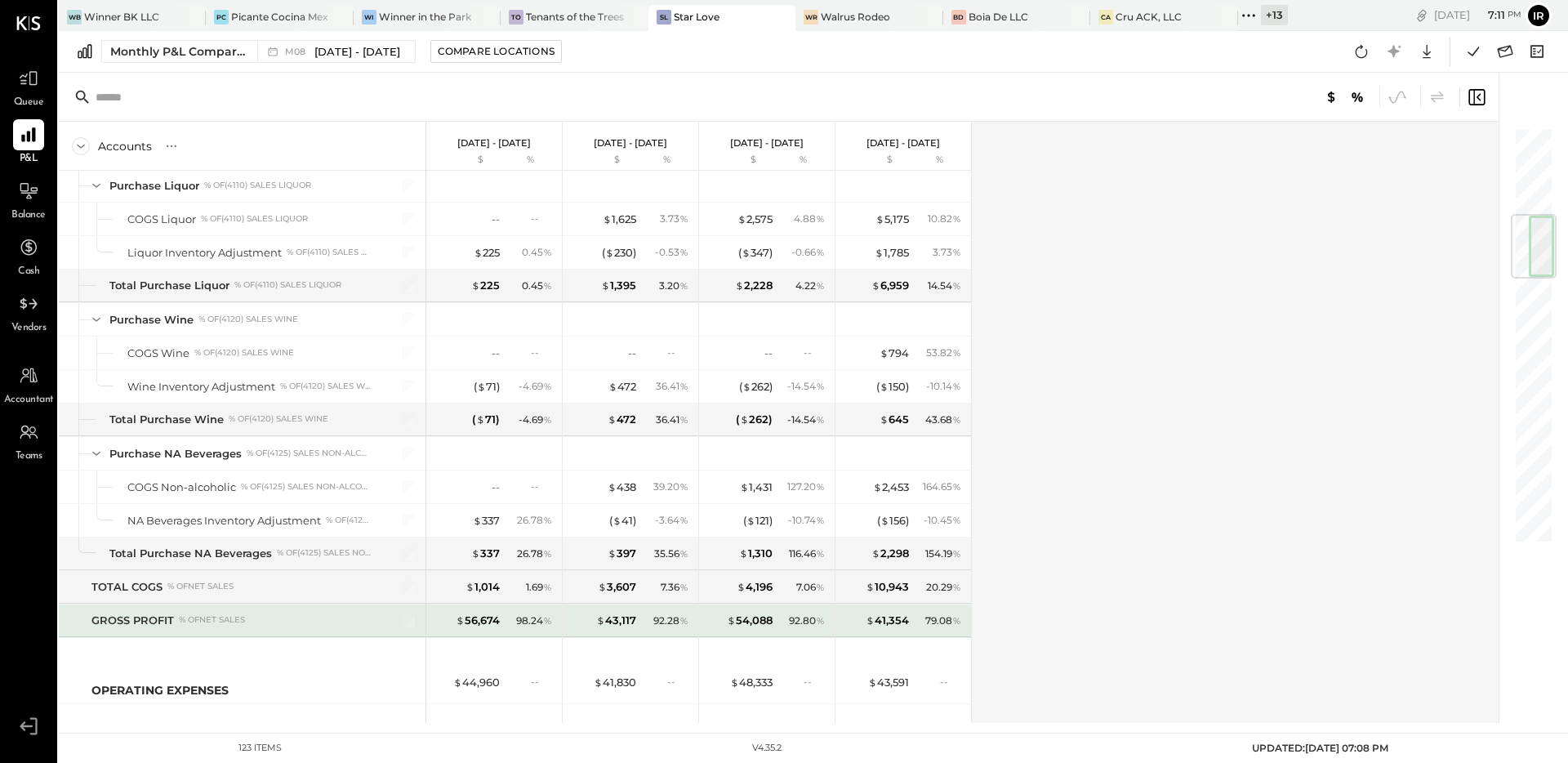
scroll to position [747, 0]
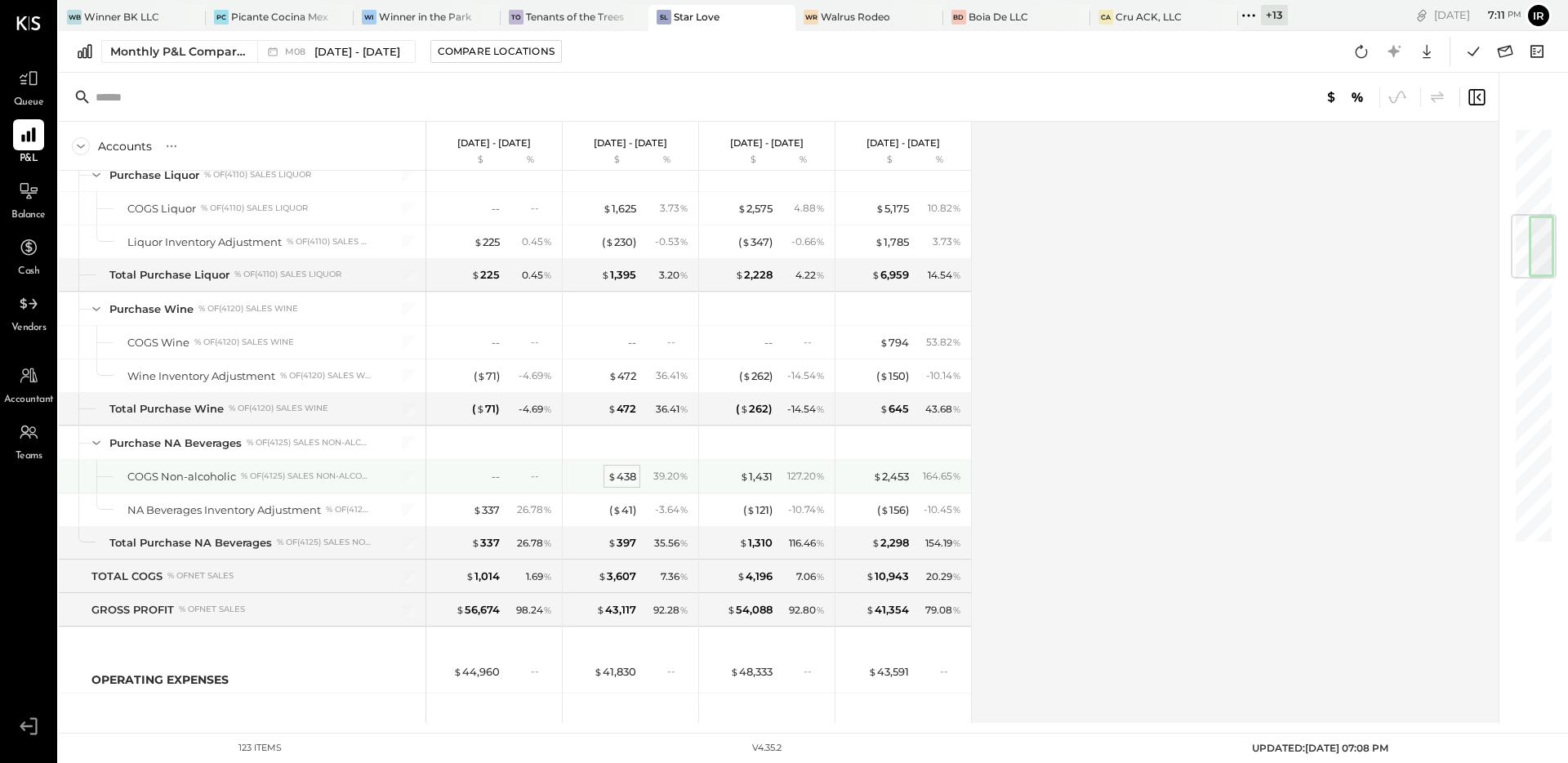
click at [621, 478] on div "$ 438" at bounding box center [622, 476] width 29 height 15
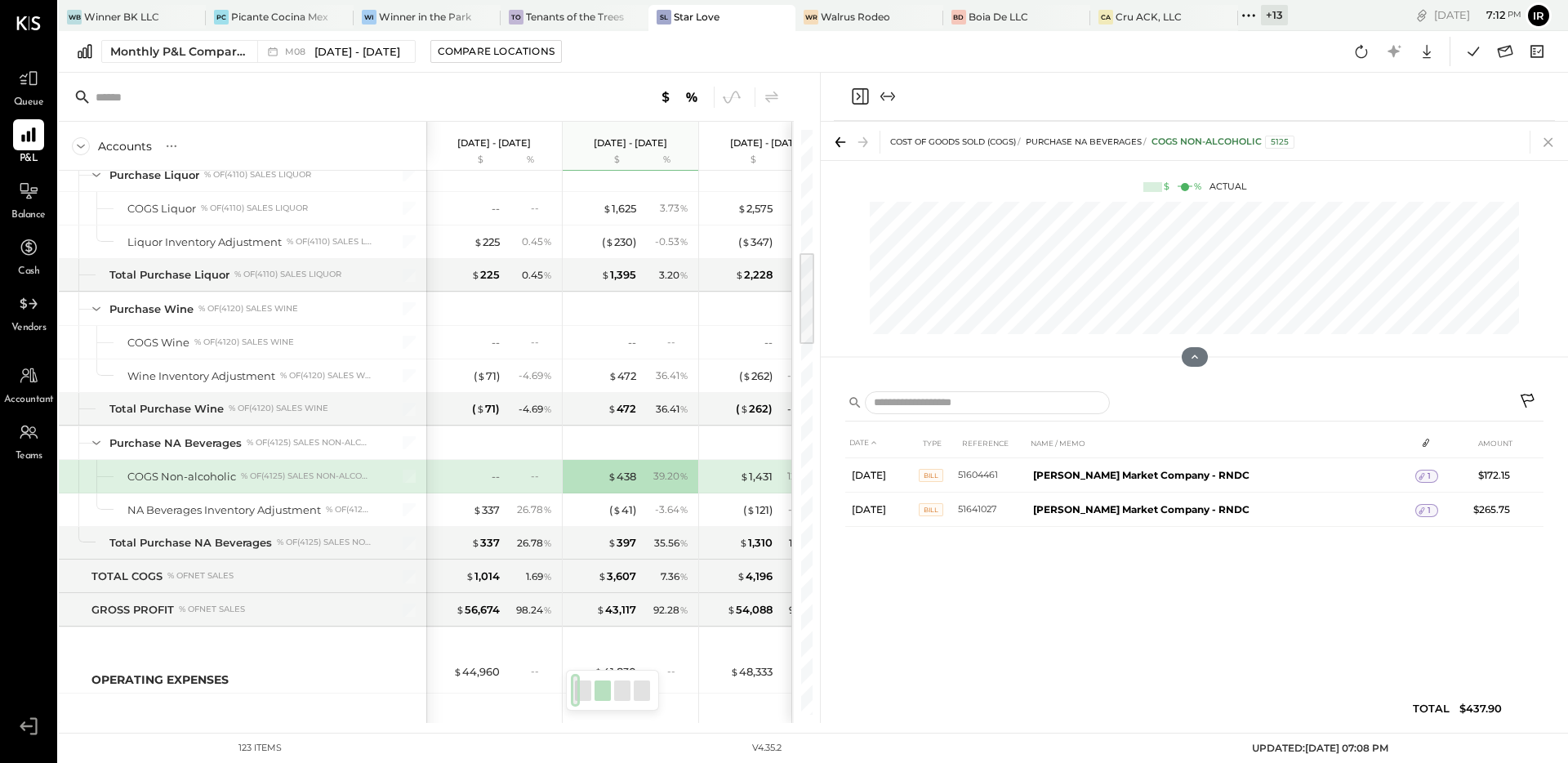
click at [1550, 142] on icon at bounding box center [1549, 142] width 23 height 23
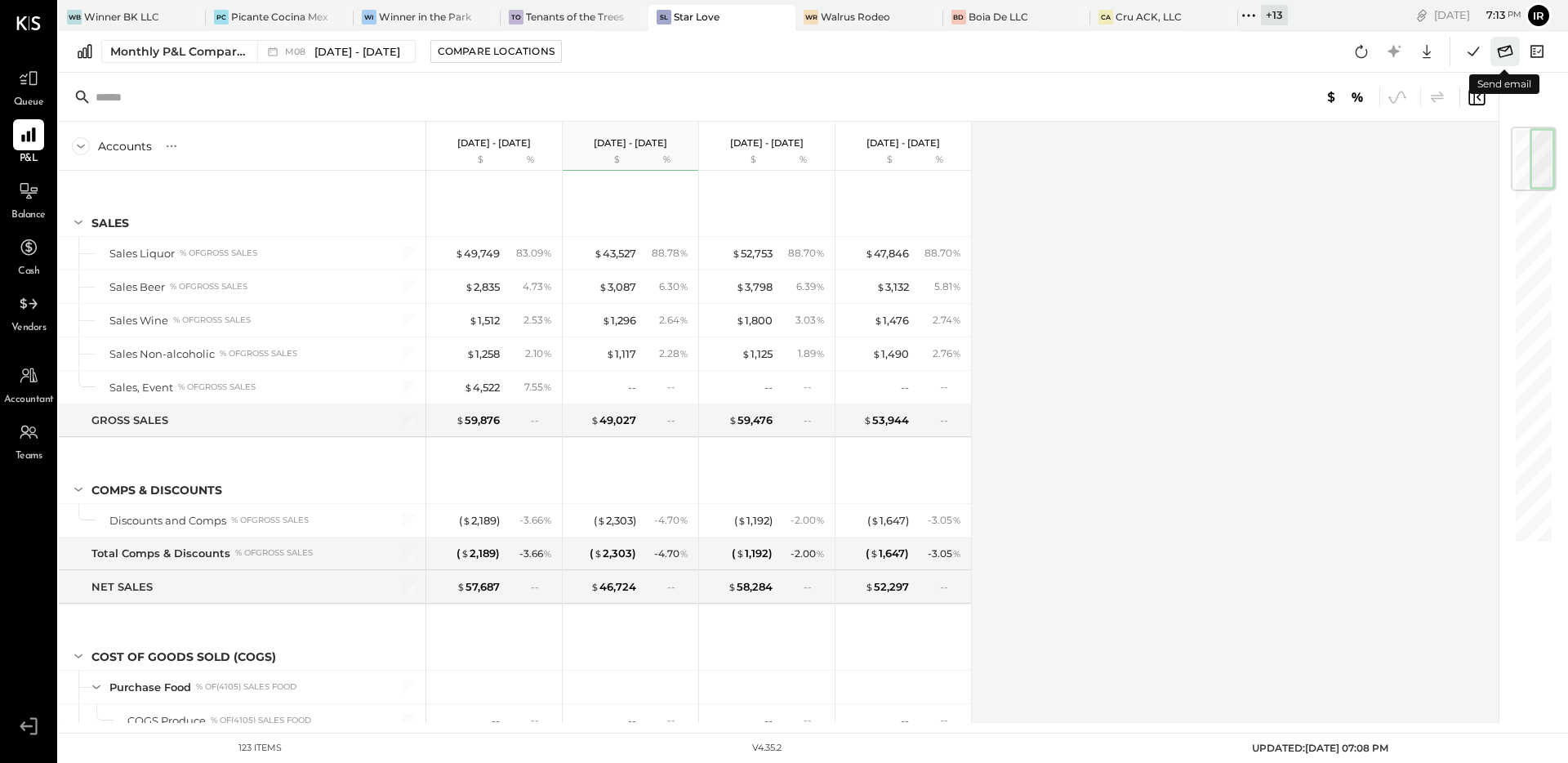
click at [1501, 51] on icon at bounding box center [1505, 52] width 21 height 21
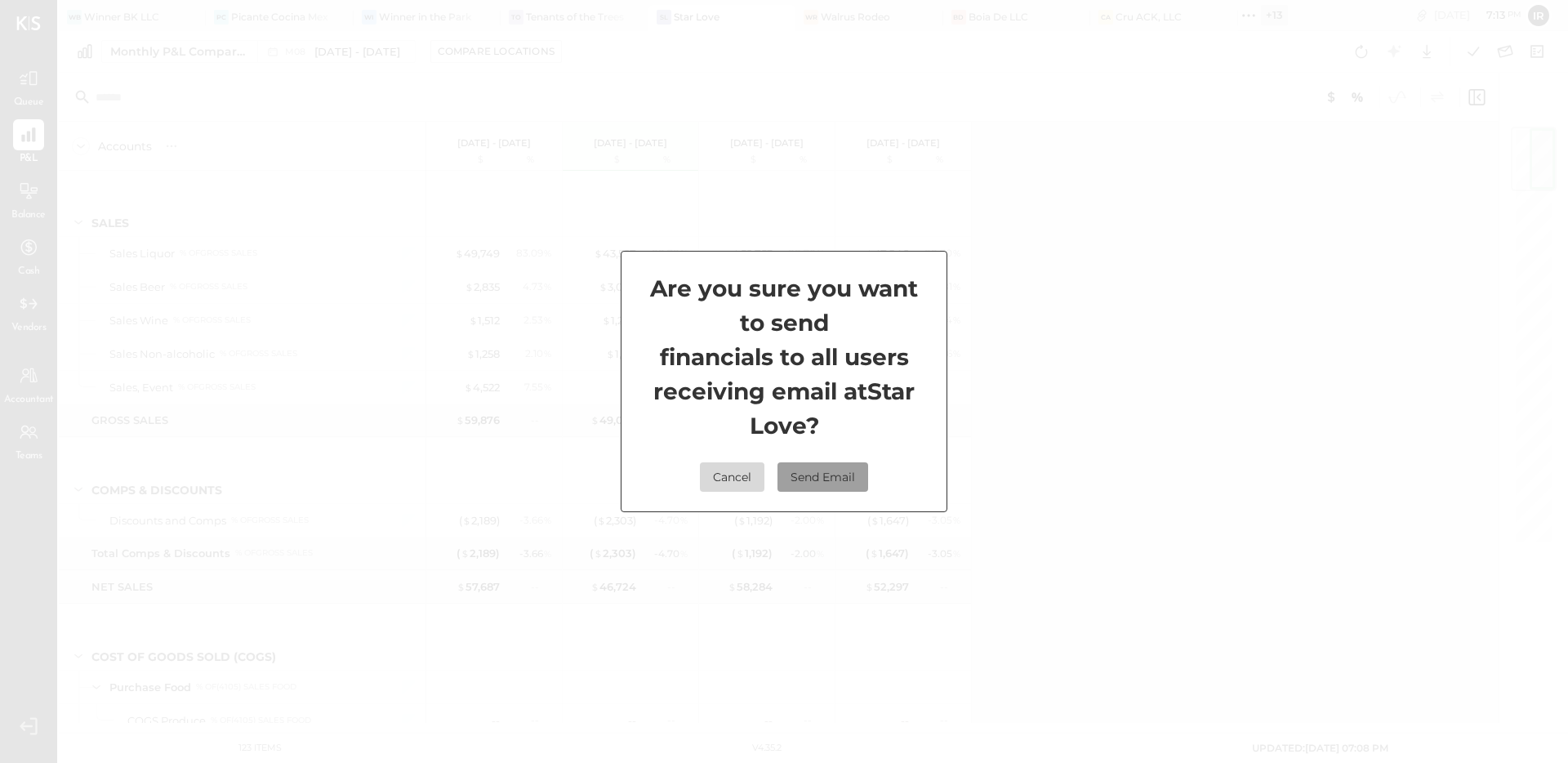
click at [840, 482] on button "Send Email" at bounding box center [822, 476] width 90 height 30
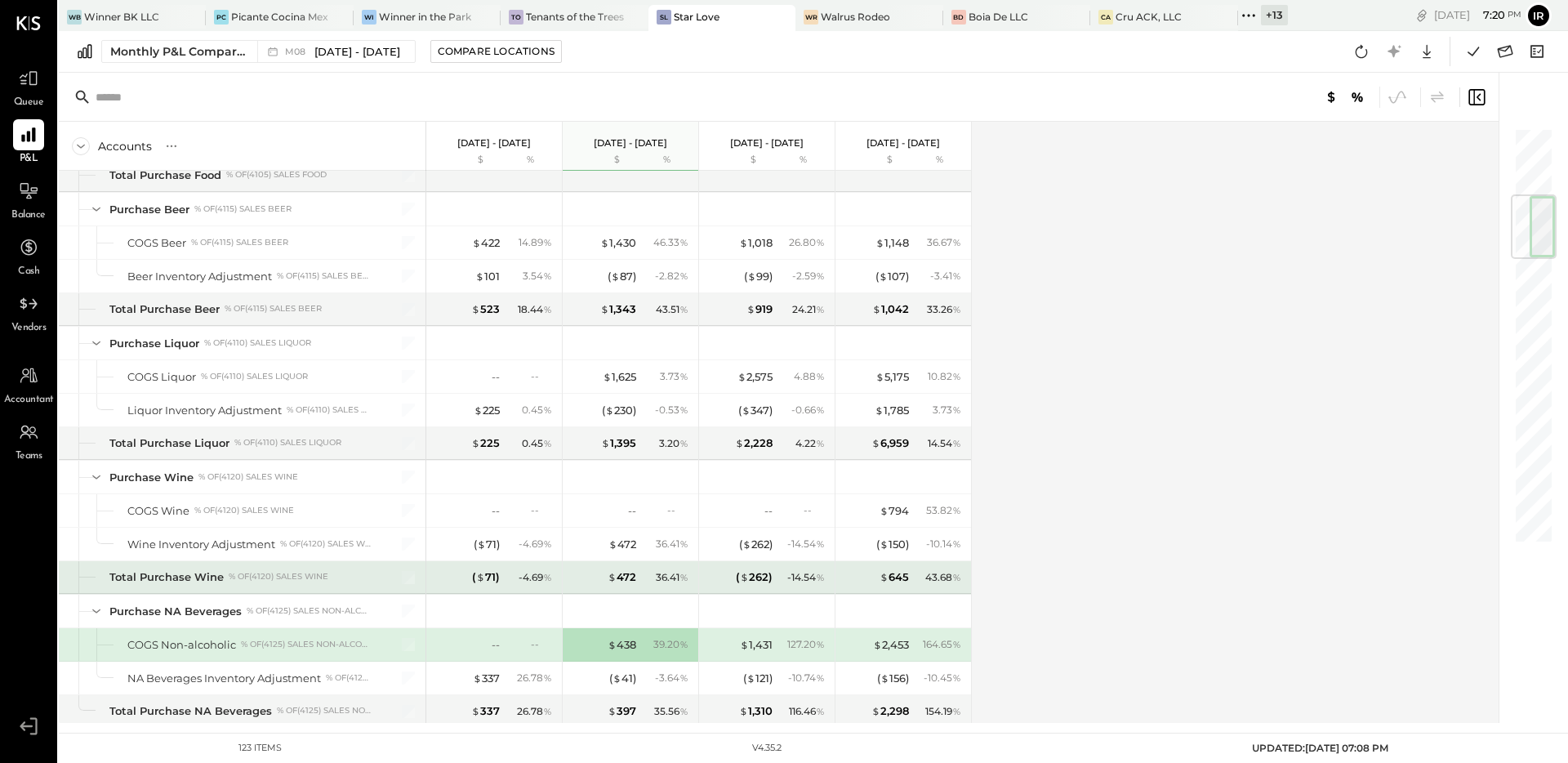
scroll to position [589, 0]
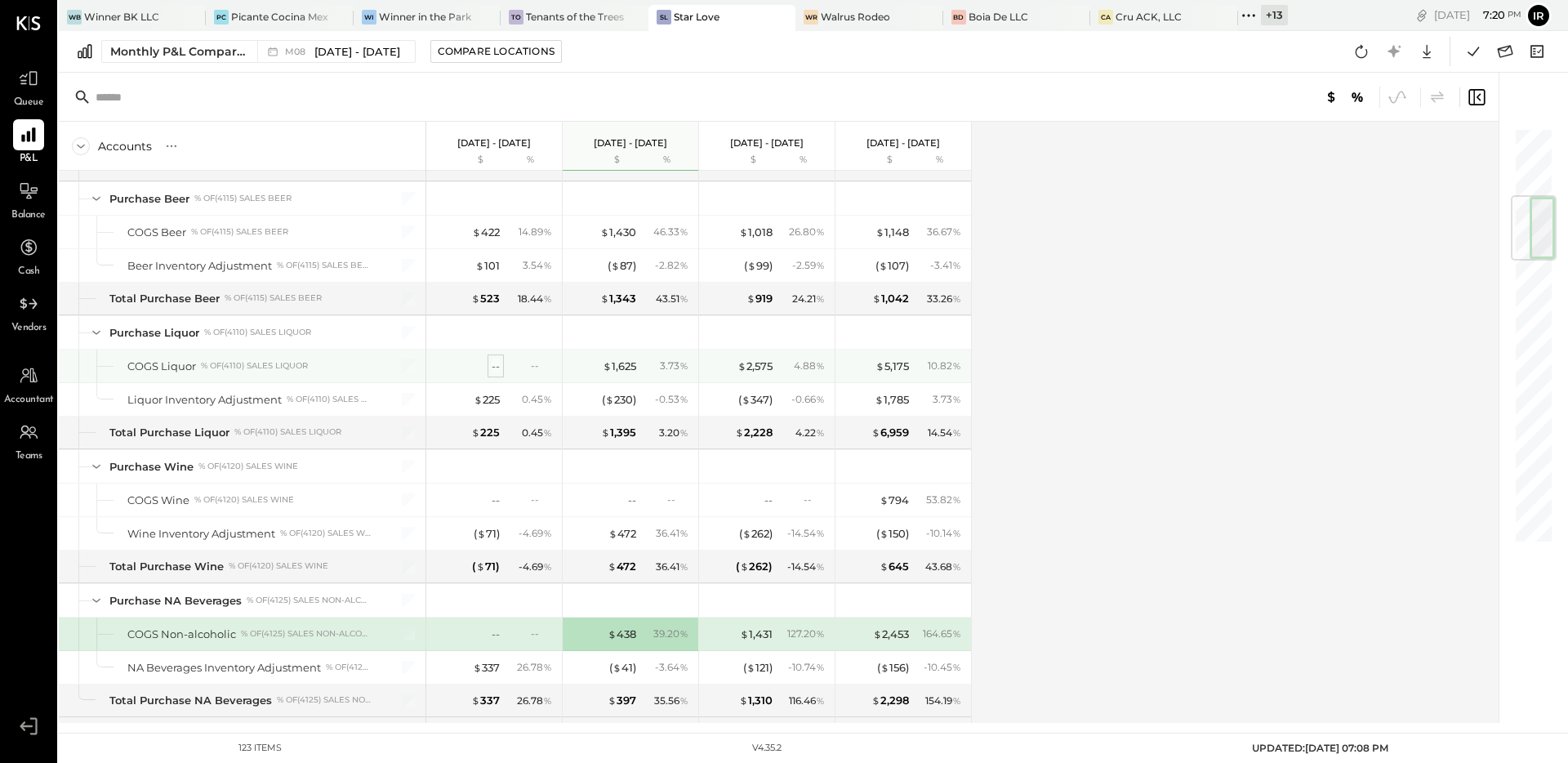
click at [497, 367] on div "--" at bounding box center [495, 365] width 8 height 15
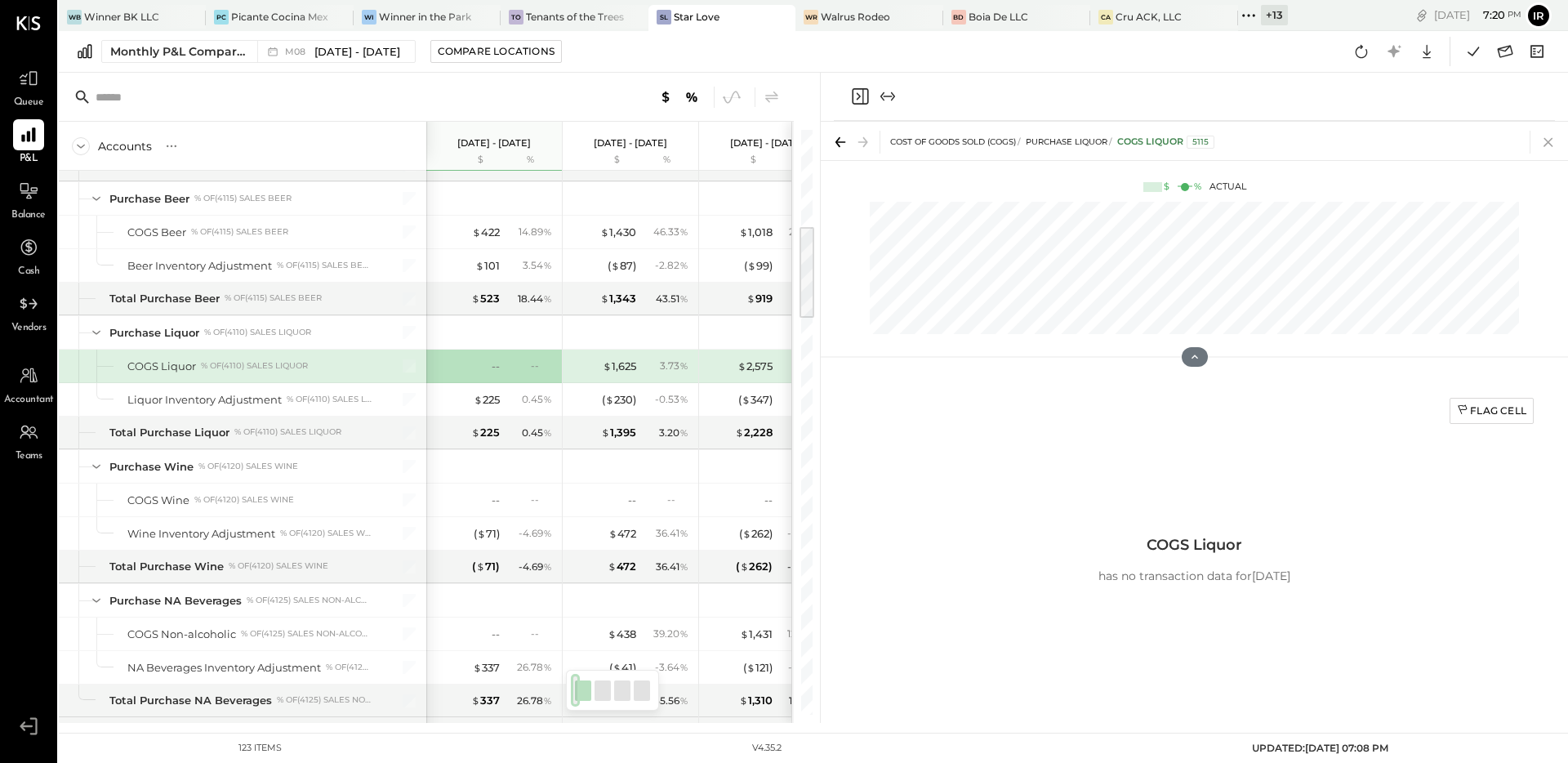
click at [1551, 145] on icon at bounding box center [1548, 142] width 9 height 9
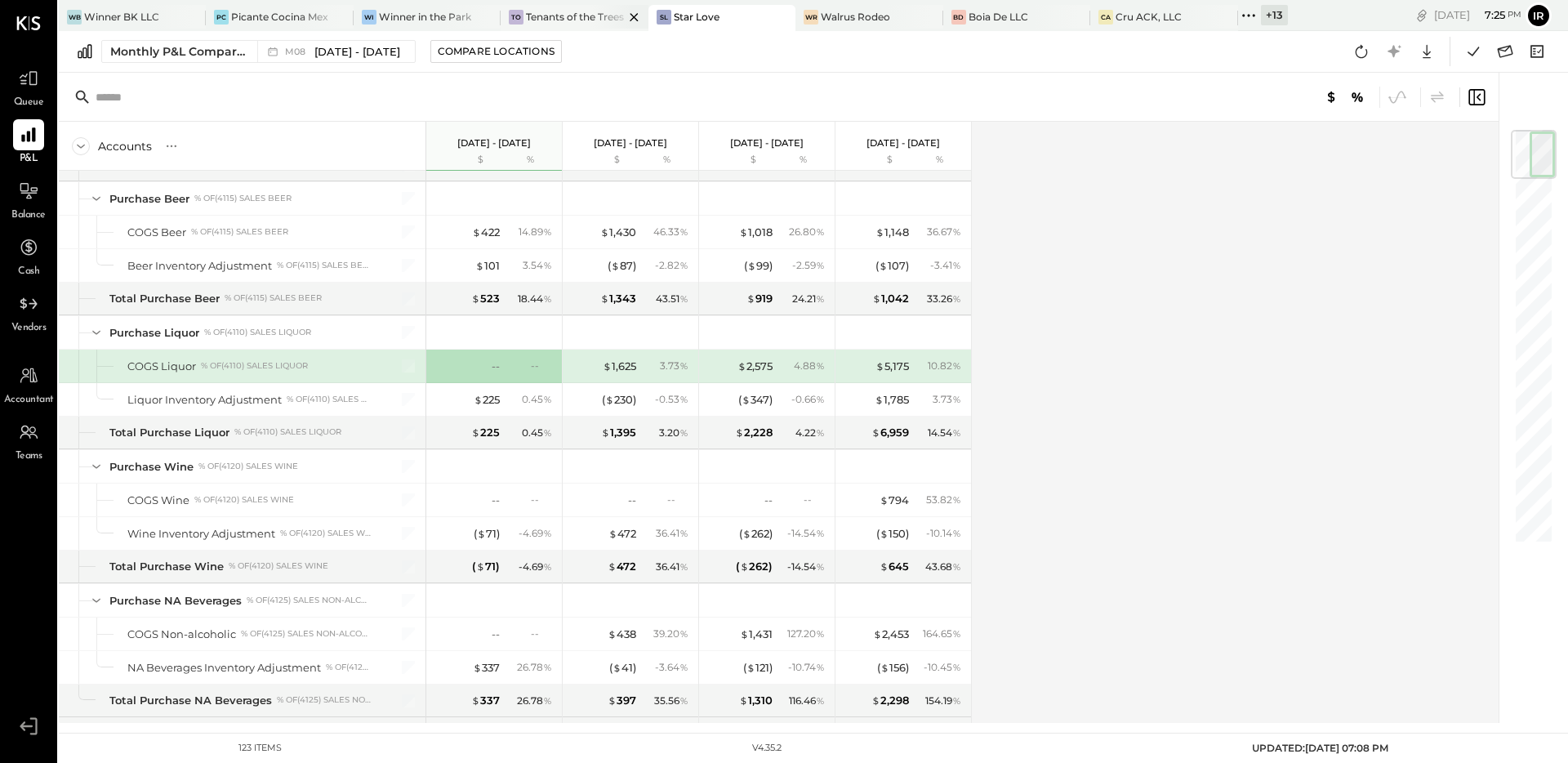
click at [546, 12] on div "Tenants of the Trees" at bounding box center [574, 17] width 98 height 14
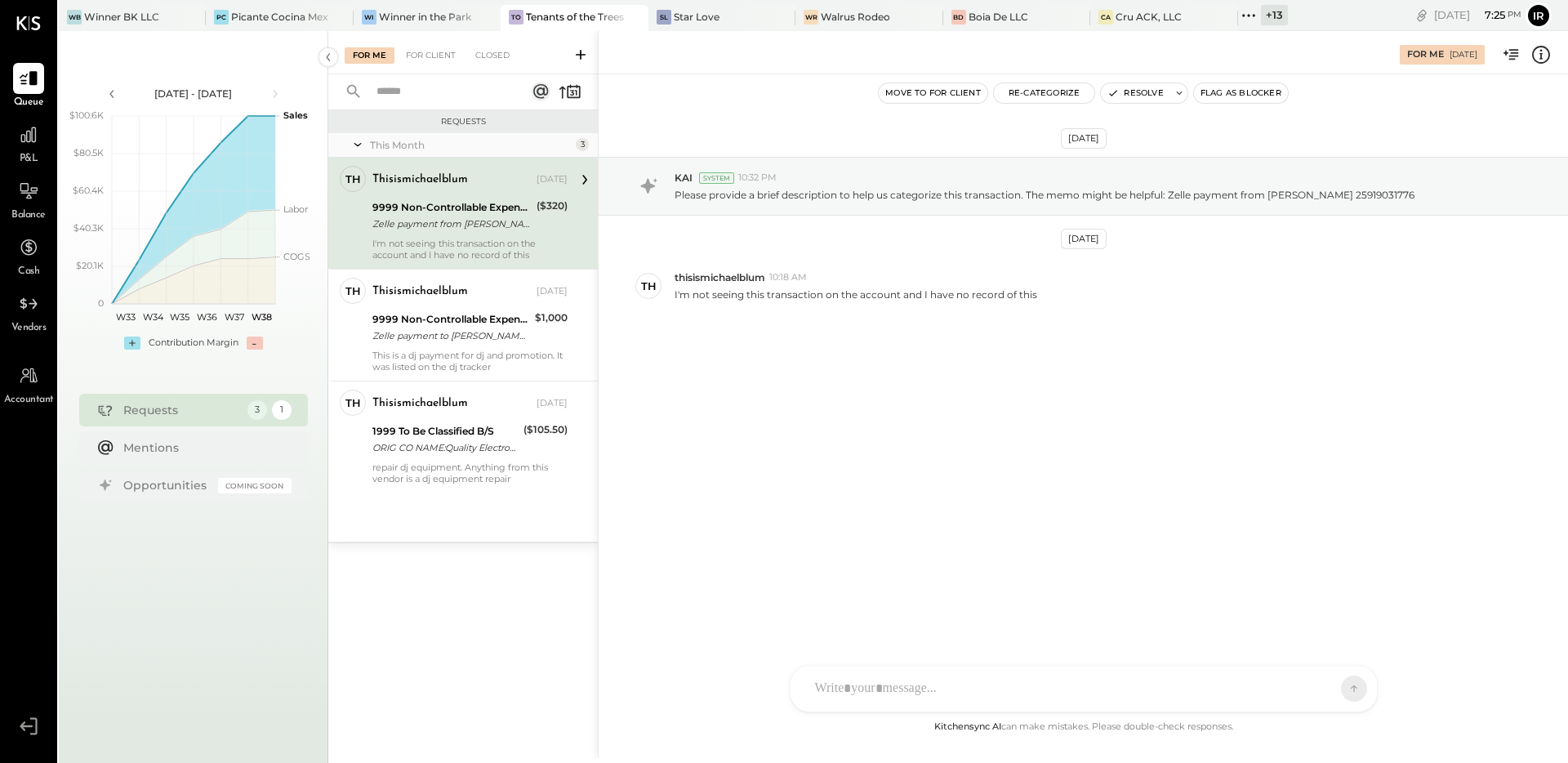
click at [455, 231] on div "9999 Non-Controllable Expenses:Other Income and Expenses:To be Classified Zelle…" at bounding box center [452, 216] width 159 height 36
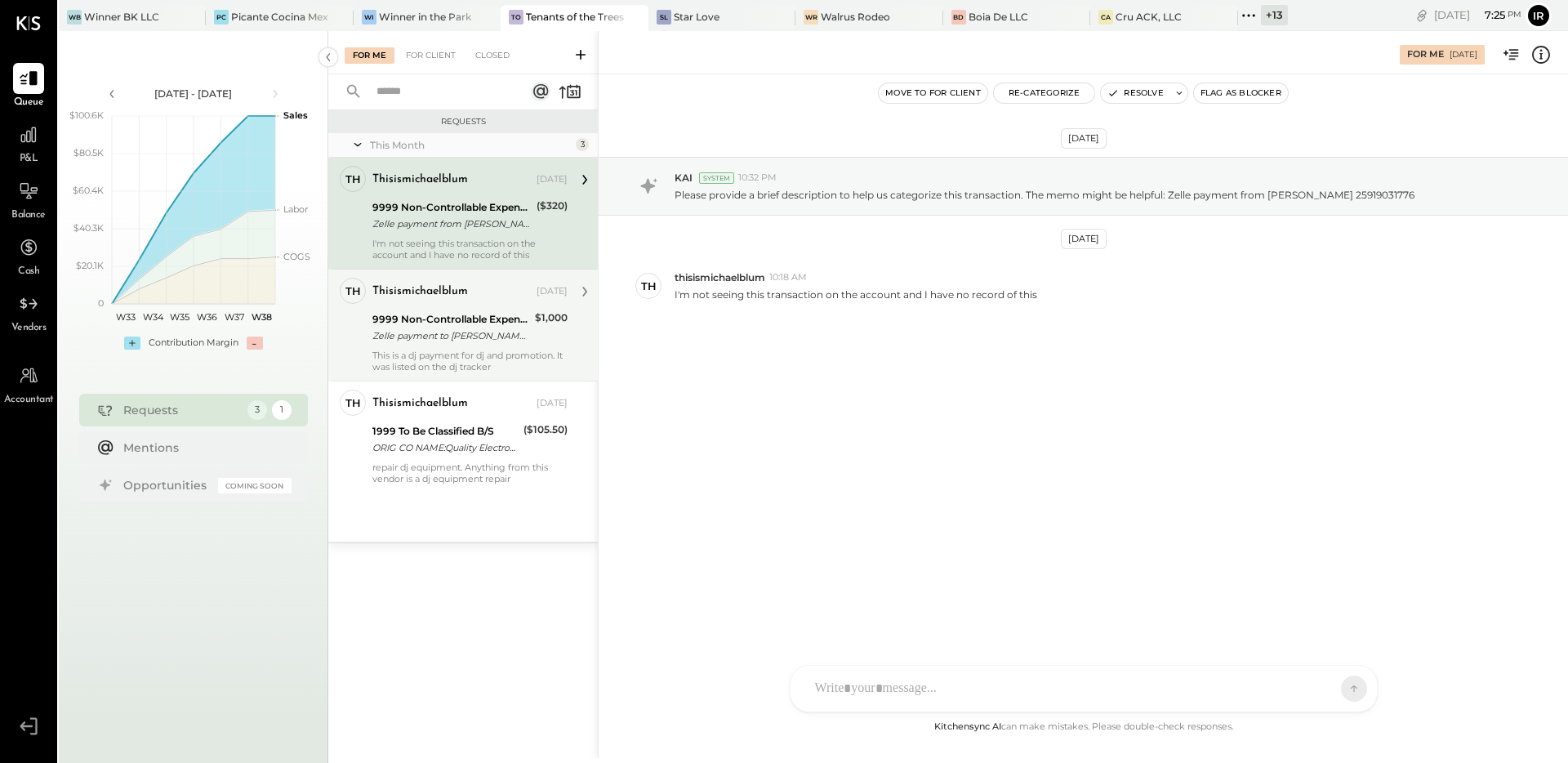
click at [443, 336] on div "Zelle payment to [PERSON_NAME] JPM99bgscjt 6" at bounding box center [451, 336] width 158 height 16
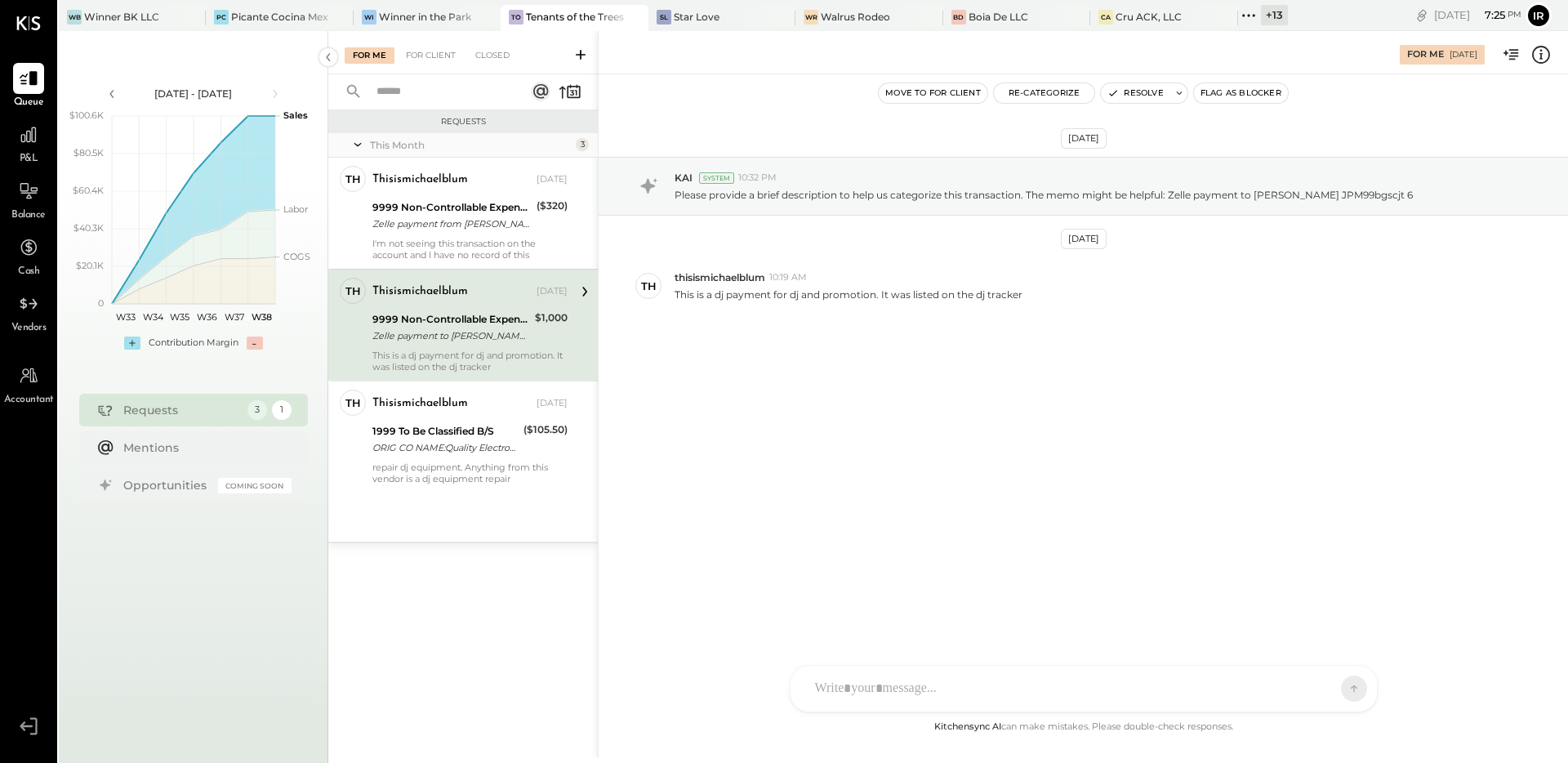
click at [425, 331] on div "Zelle payment to [PERSON_NAME] JPM99bgscjt 6" at bounding box center [451, 336] width 158 height 16
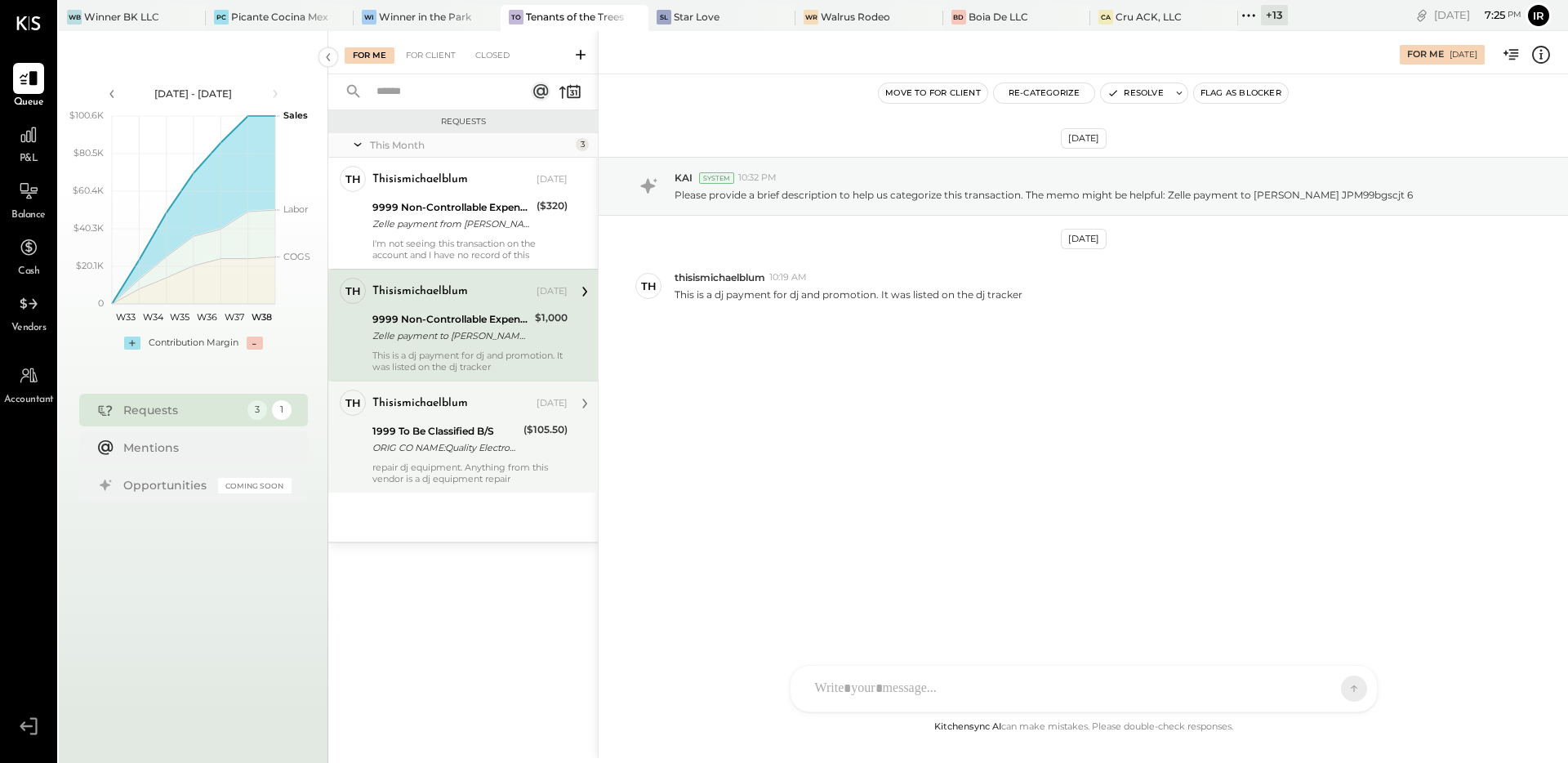
click at [428, 427] on div "1999 To Be Classified B/S" at bounding box center [445, 431] width 146 height 16
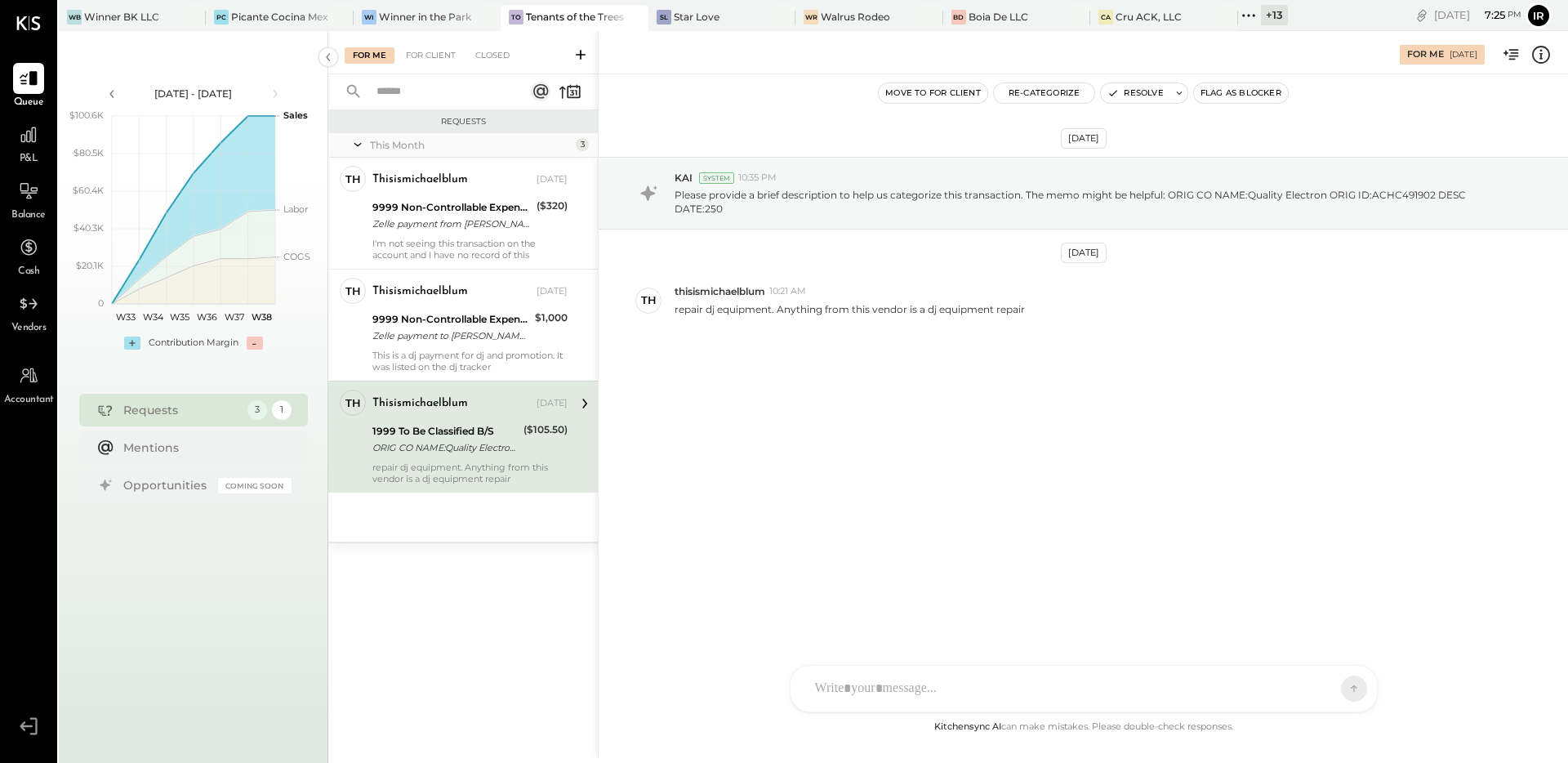
click at [908, 689] on div at bounding box center [1069, 689] width 525 height 36
